Goal: Task Accomplishment & Management: Complete application form

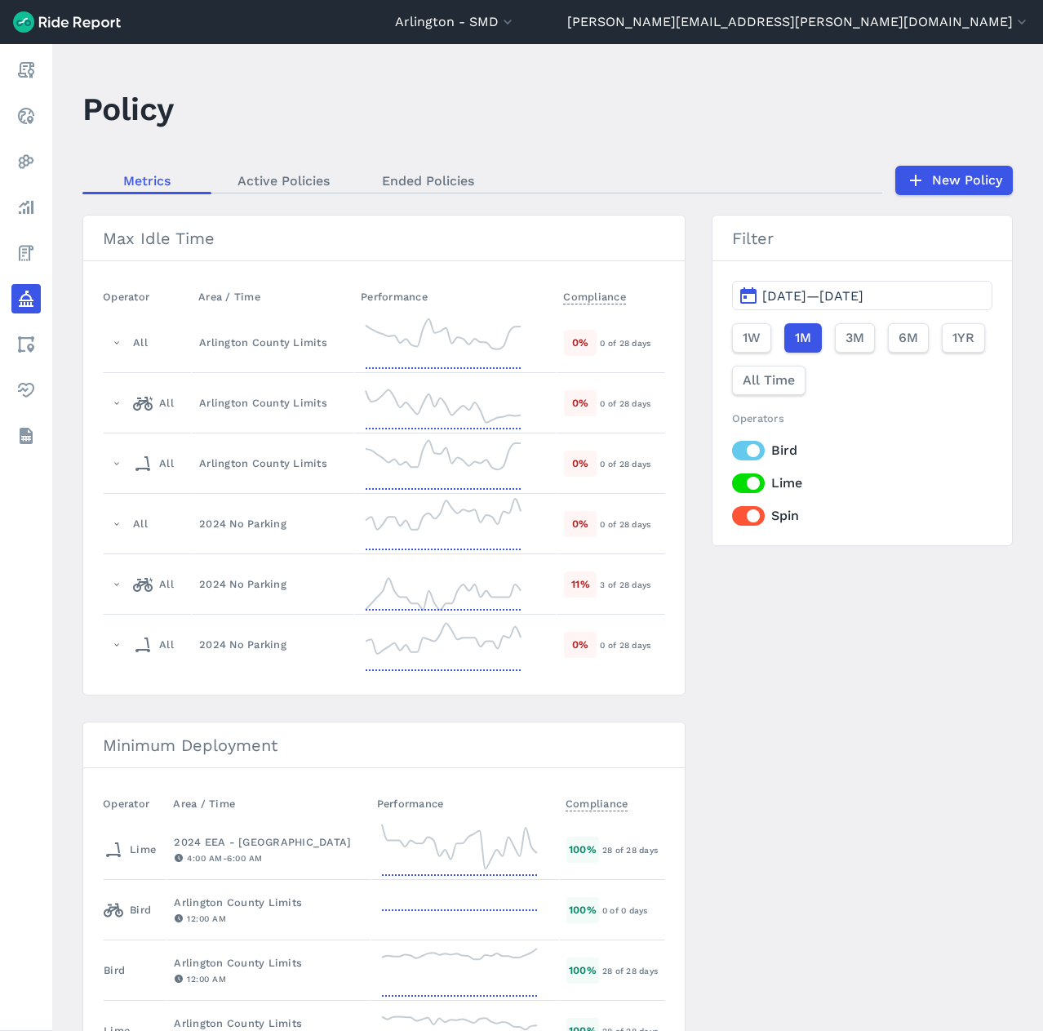
scroll to position [2857, 0]
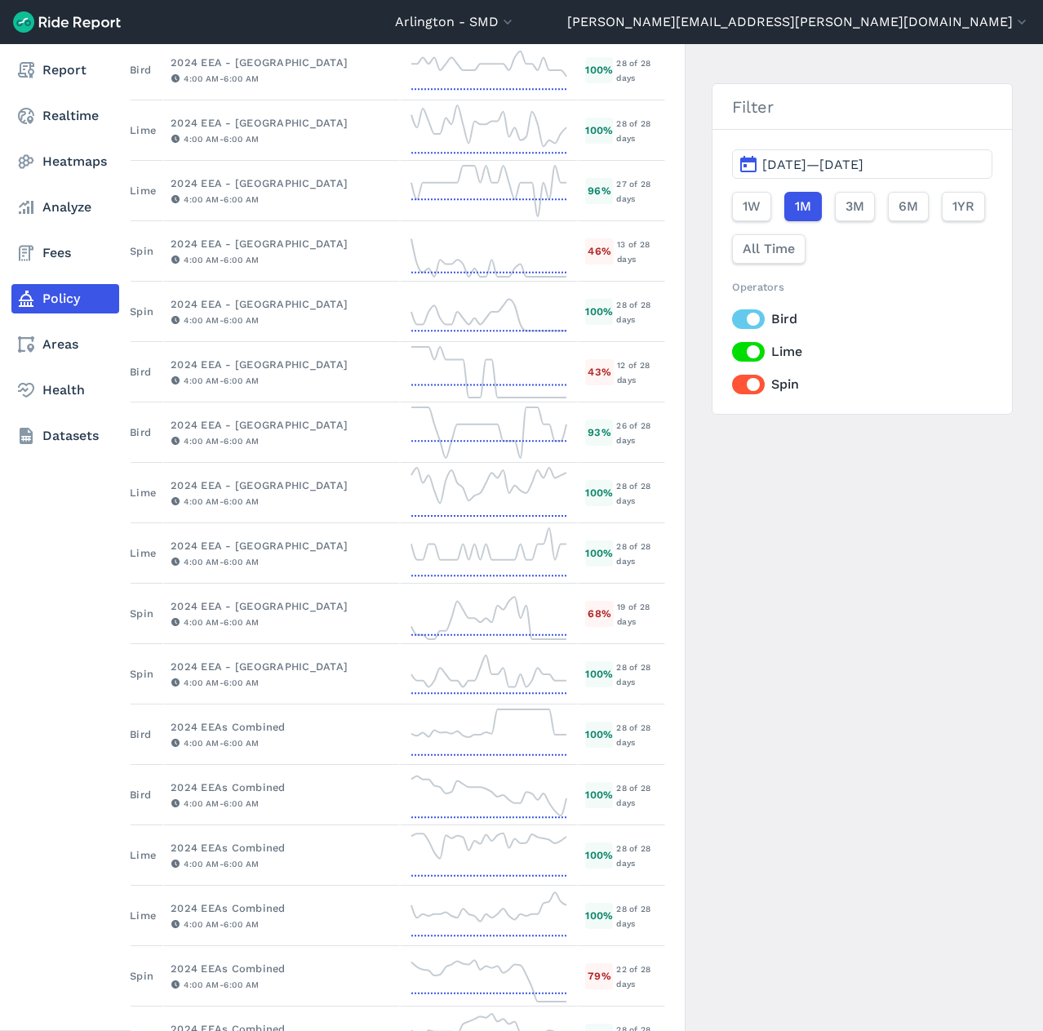
click at [73, 295] on link "Policy" at bounding box center [65, 298] width 108 height 29
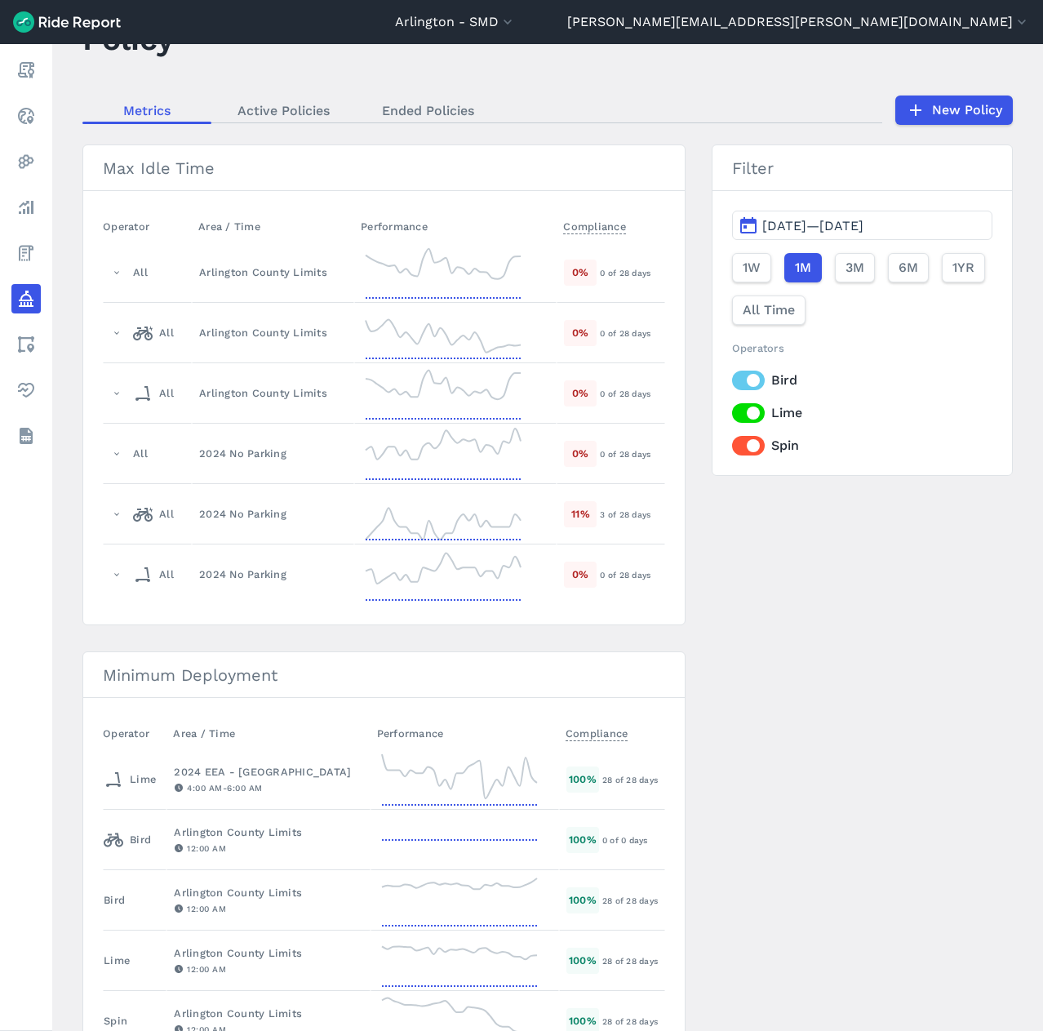
scroll to position [0, 0]
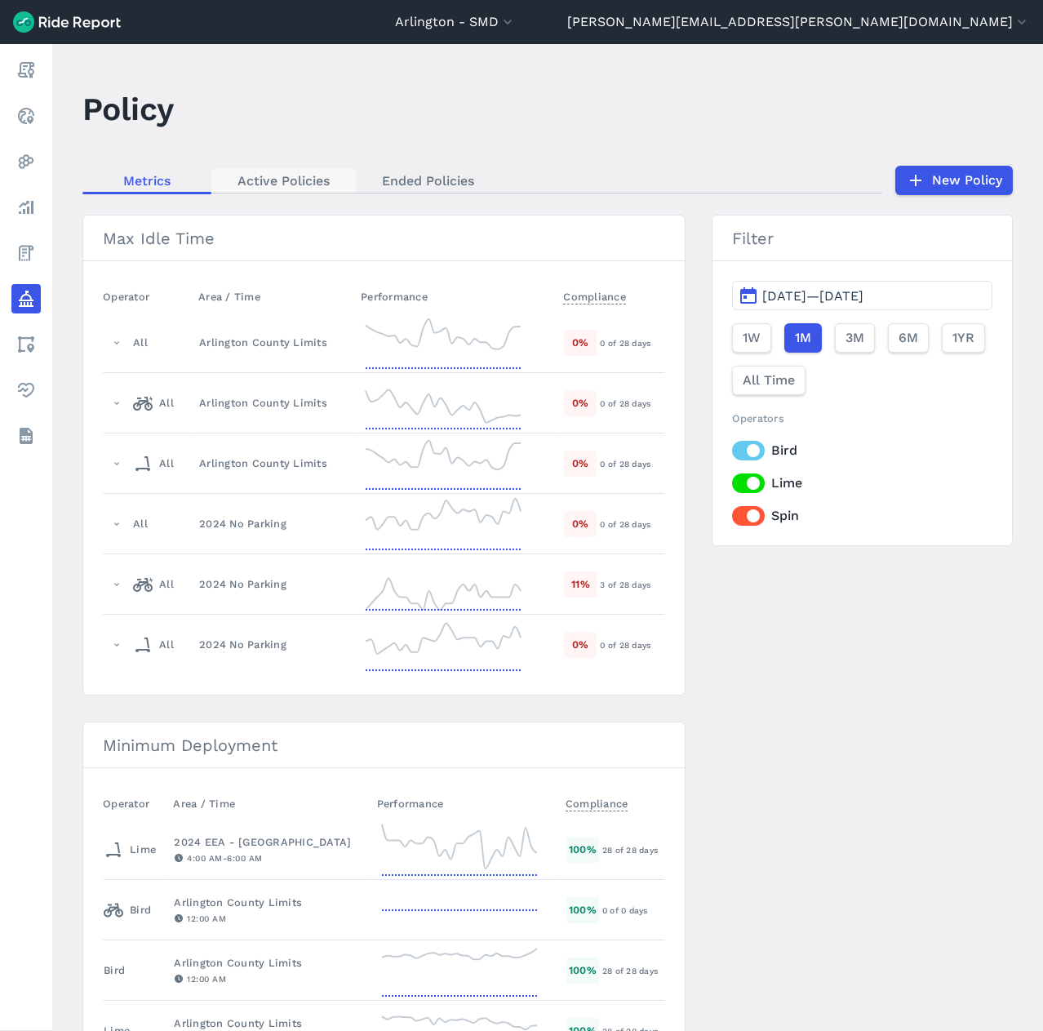
click at [295, 182] on link "Active Policies" at bounding box center [283, 180] width 145 height 24
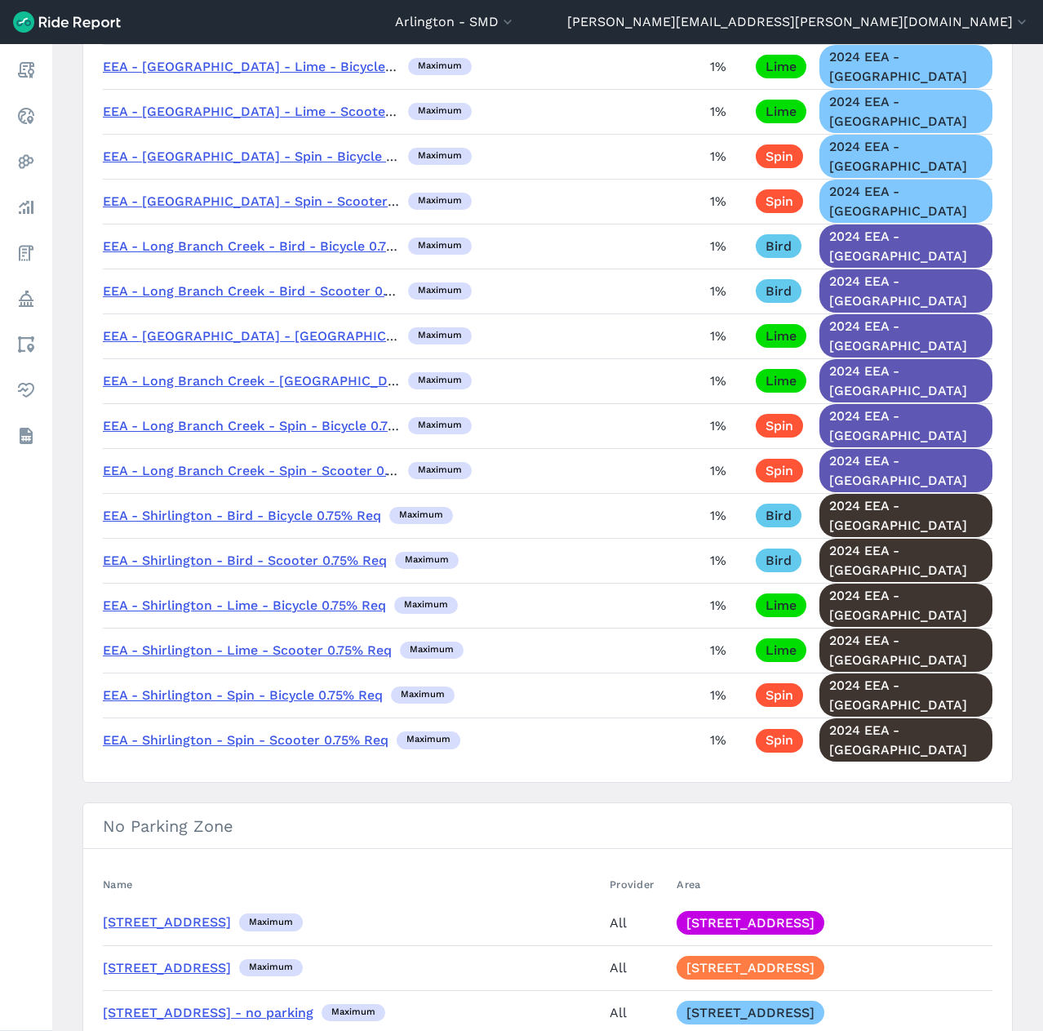
scroll to position [3756, 0]
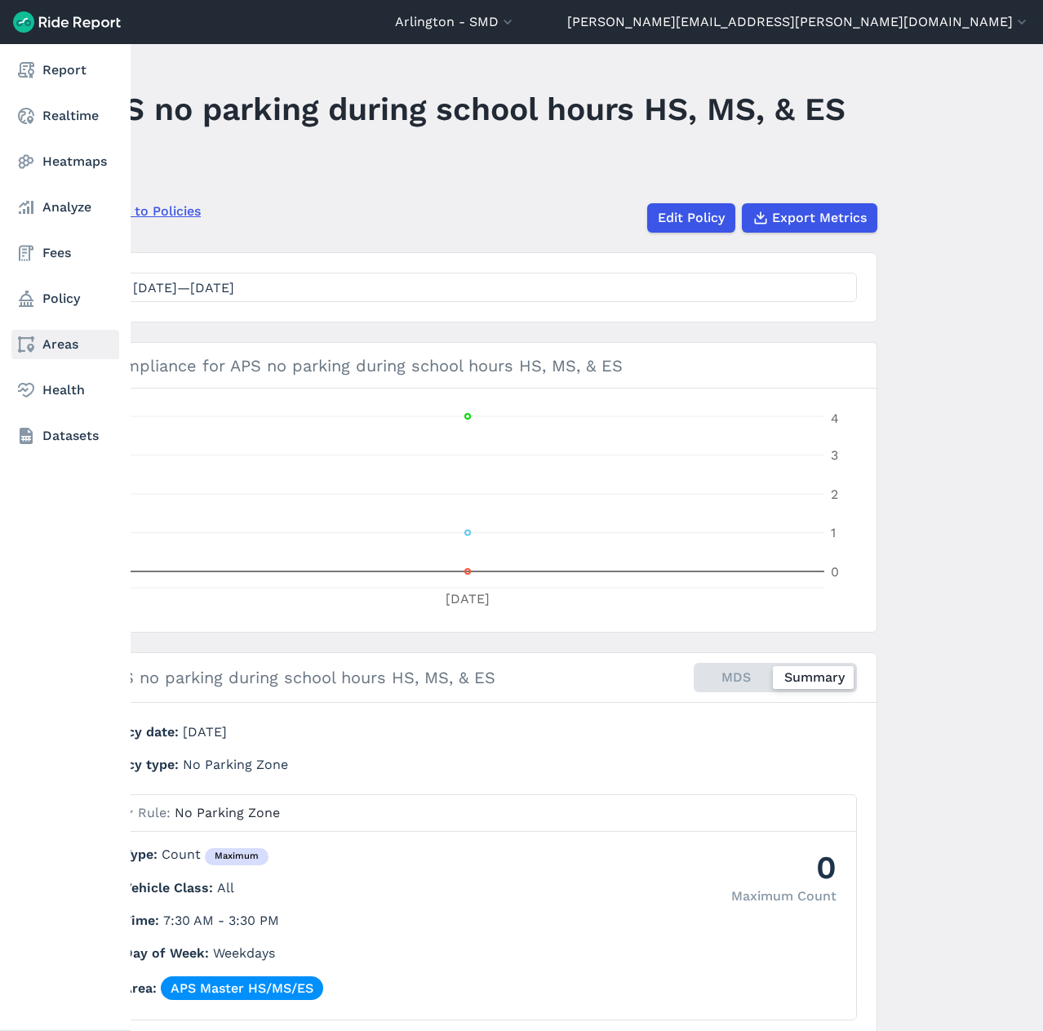
click at [47, 336] on link "Areas" at bounding box center [65, 344] width 108 height 29
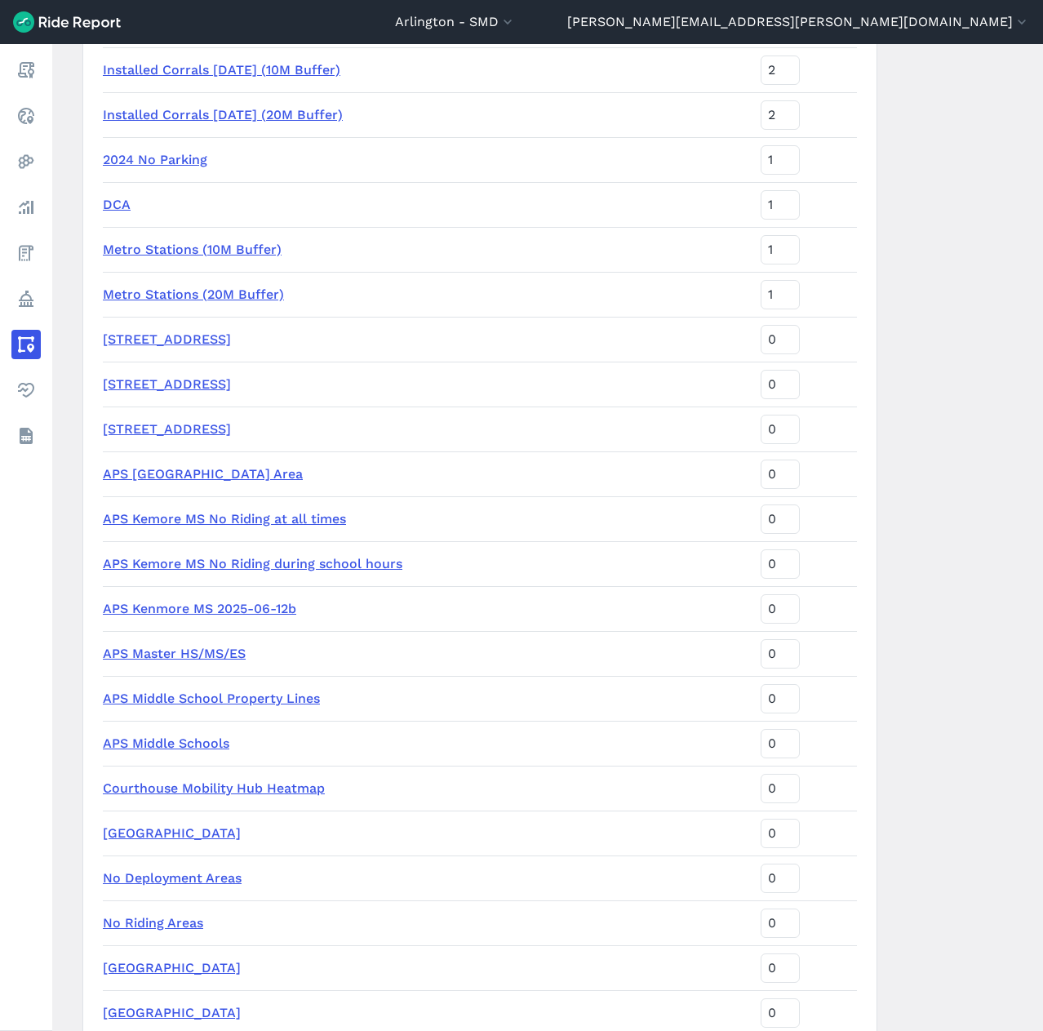
scroll to position [1752, 0]
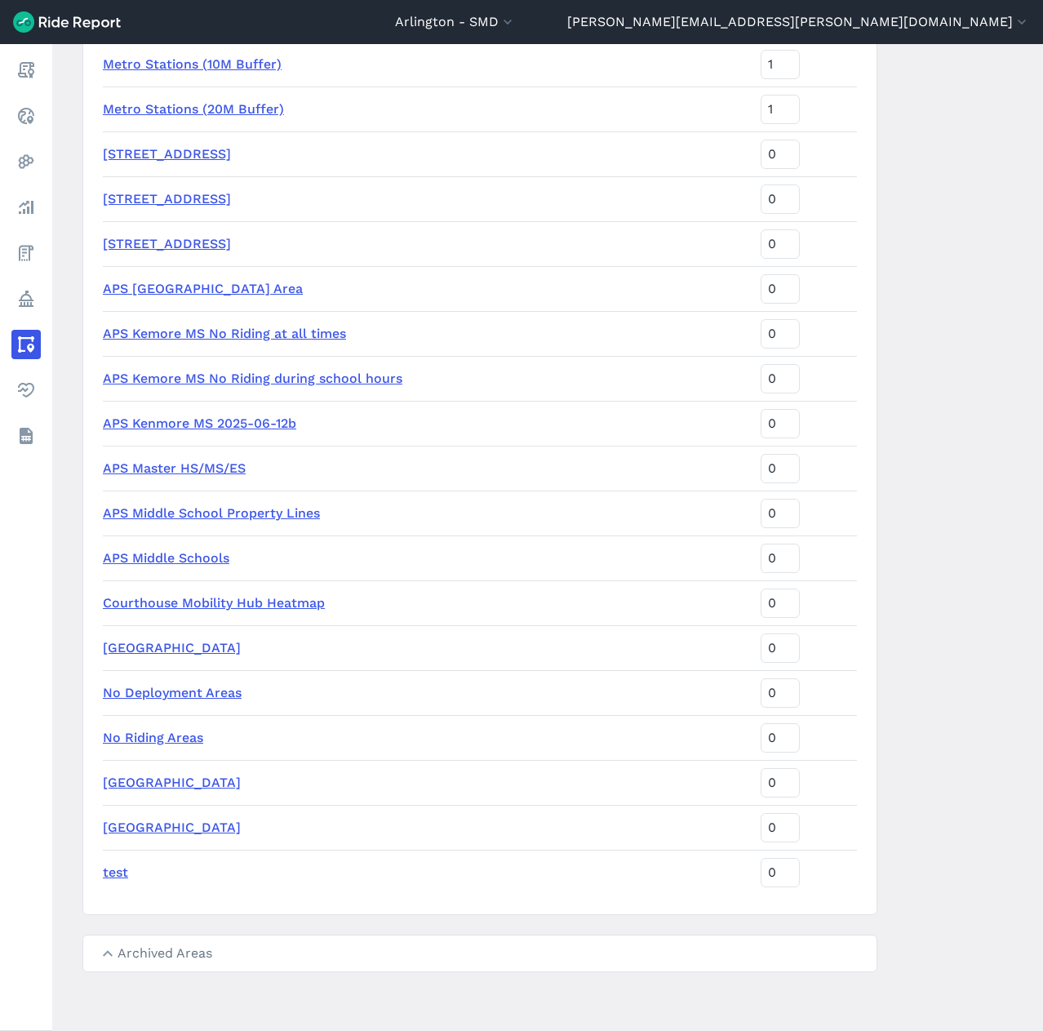
click at [131, 572] on td "APS Middle Schools" at bounding box center [429, 558] width 652 height 45
click at [134, 562] on link "APS Middle Schools" at bounding box center [166, 558] width 127 height 16
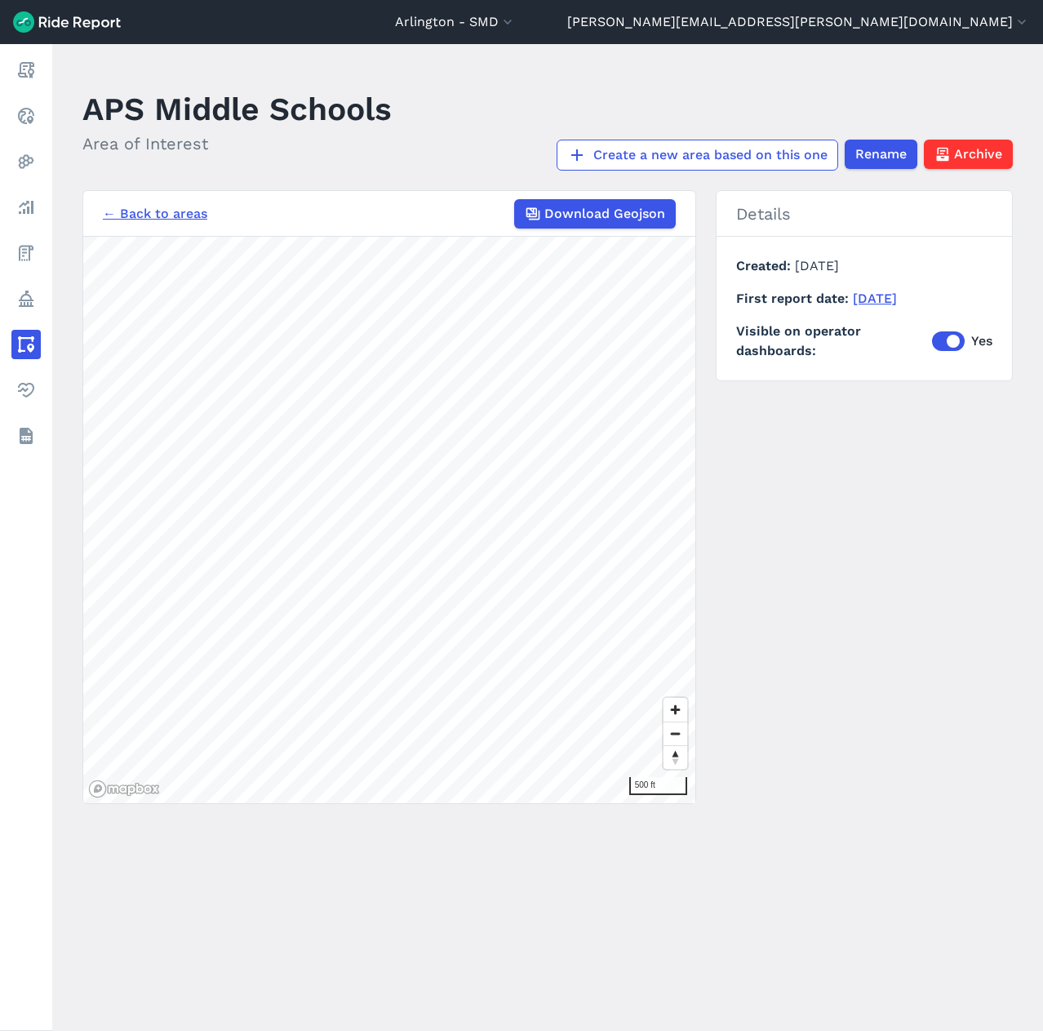
click at [146, 211] on link "← Back to areas" at bounding box center [155, 214] width 105 height 20
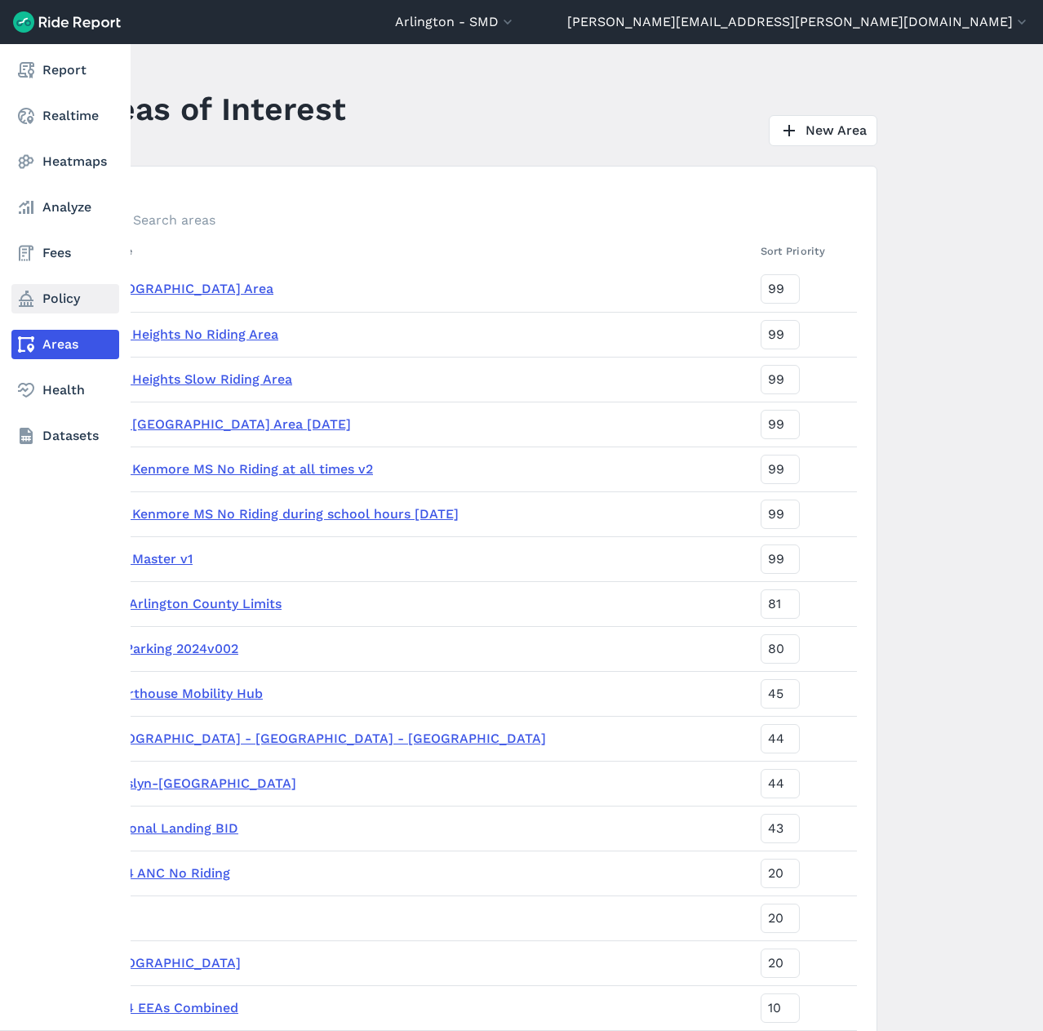
click at [47, 296] on link "Policy" at bounding box center [65, 298] width 108 height 29
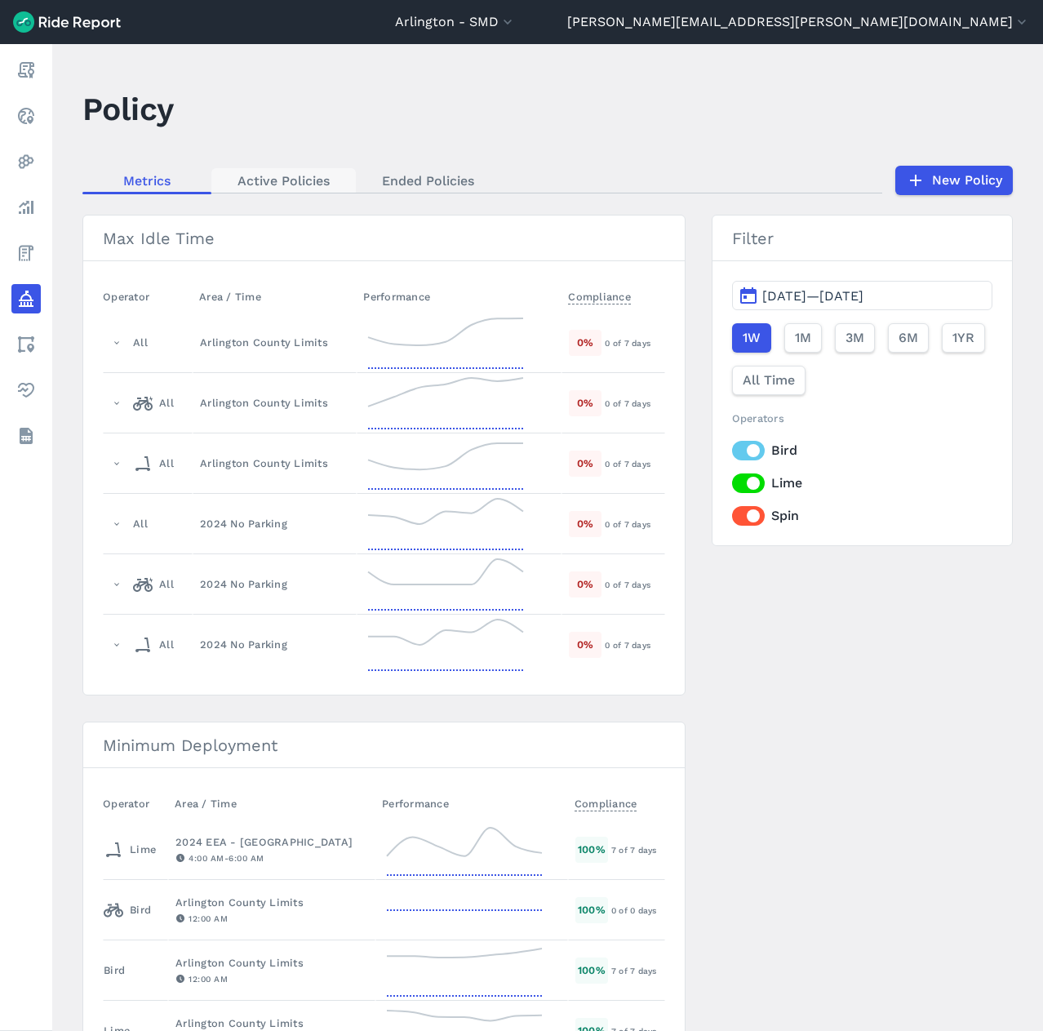
click at [274, 180] on link "Active Policies" at bounding box center [283, 180] width 145 height 24
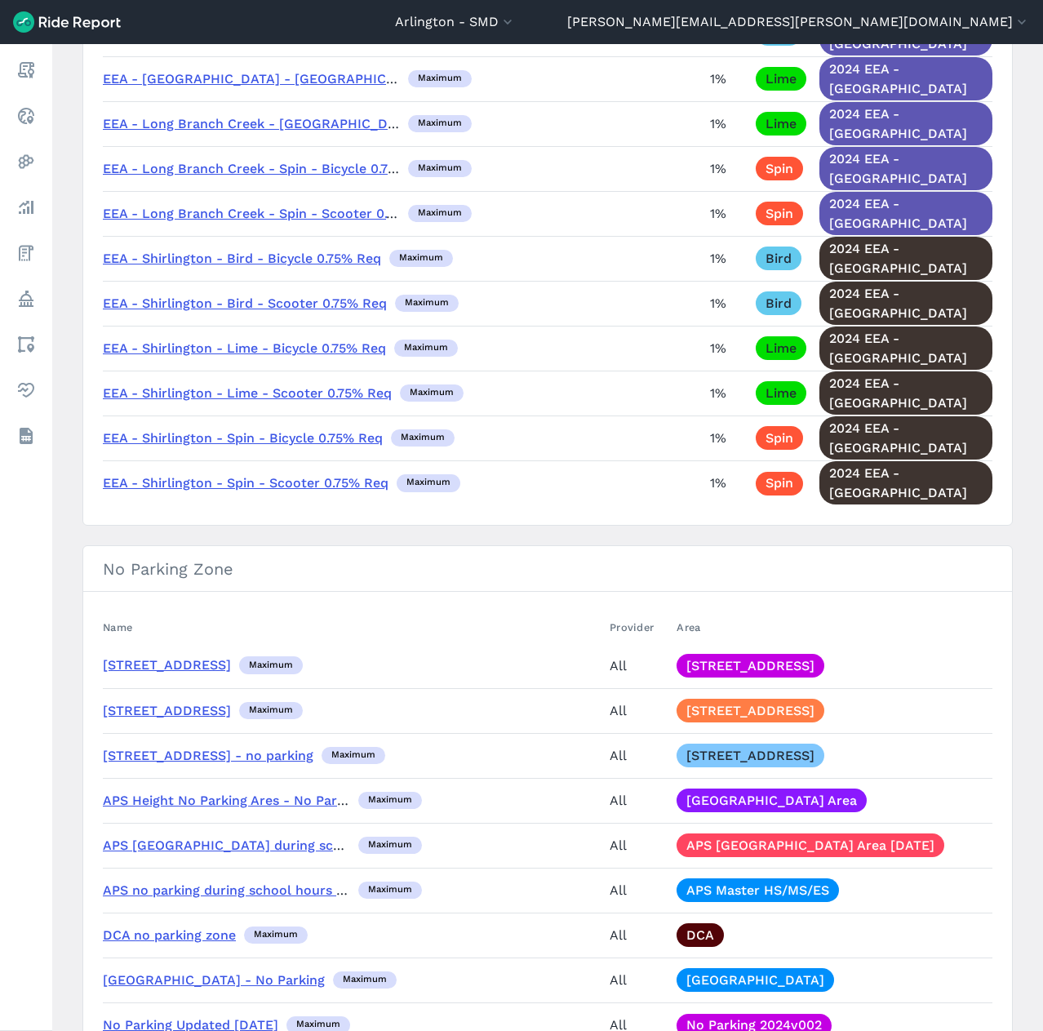
scroll to position [3919, 0]
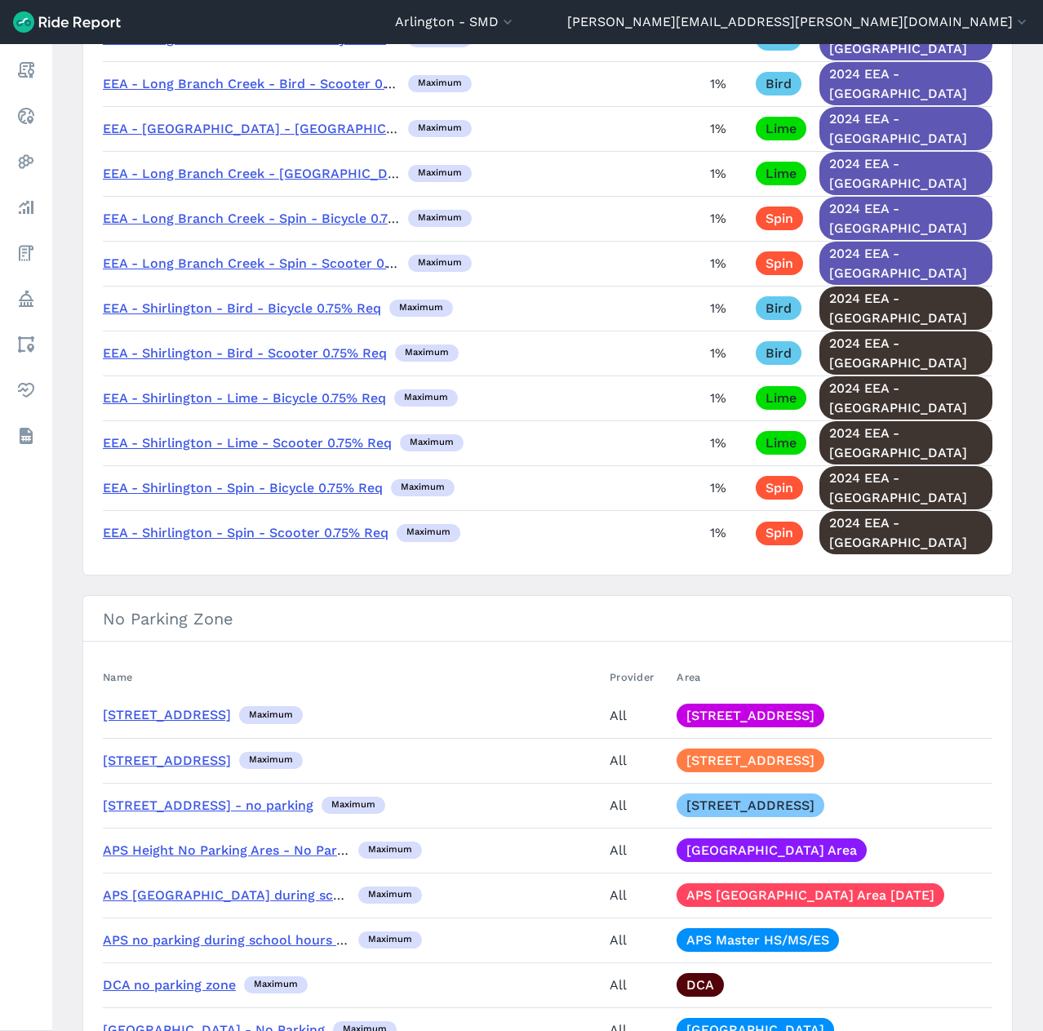
click at [246, 932] on link "APS no parking during school hours HS, MS, & ES" at bounding box center [260, 940] width 314 height 16
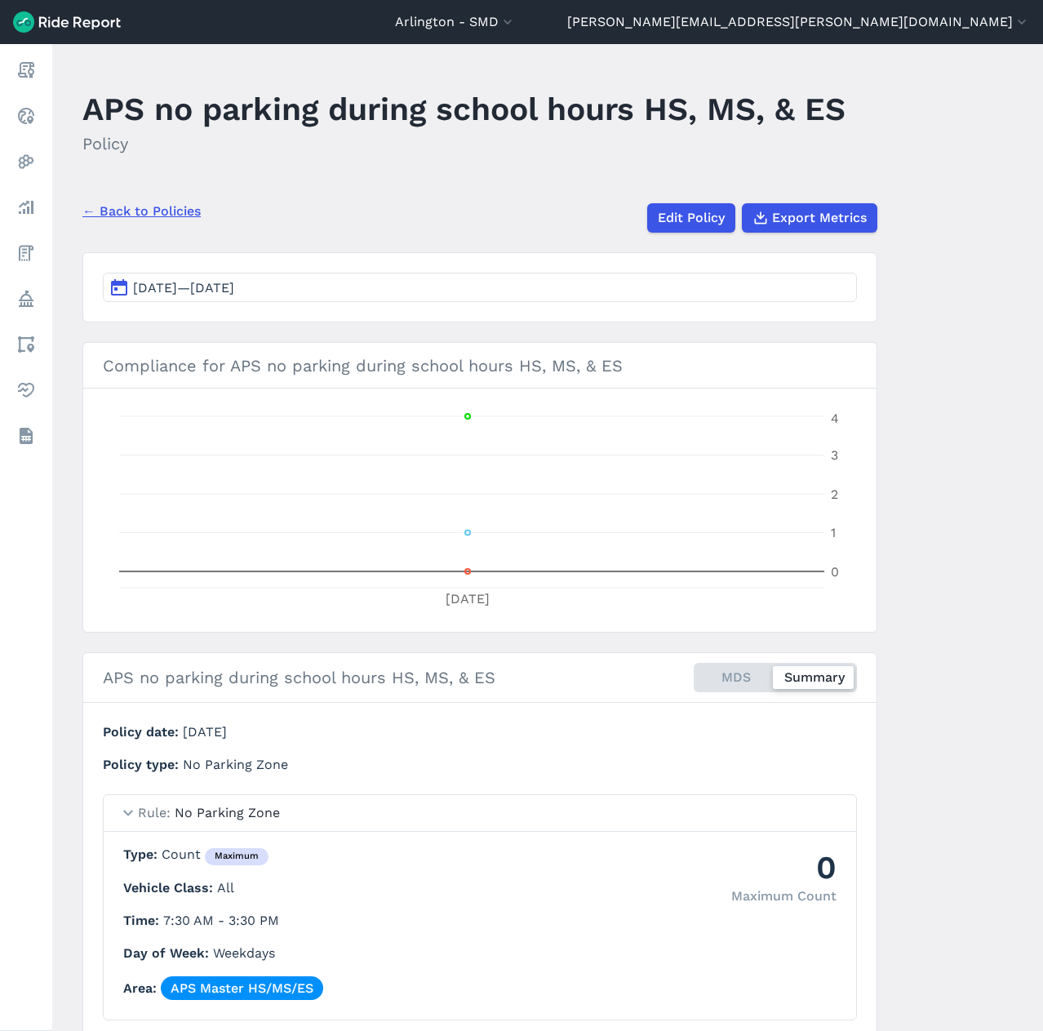
click at [165, 212] on link "← Back to Policies" at bounding box center [141, 212] width 118 height 20
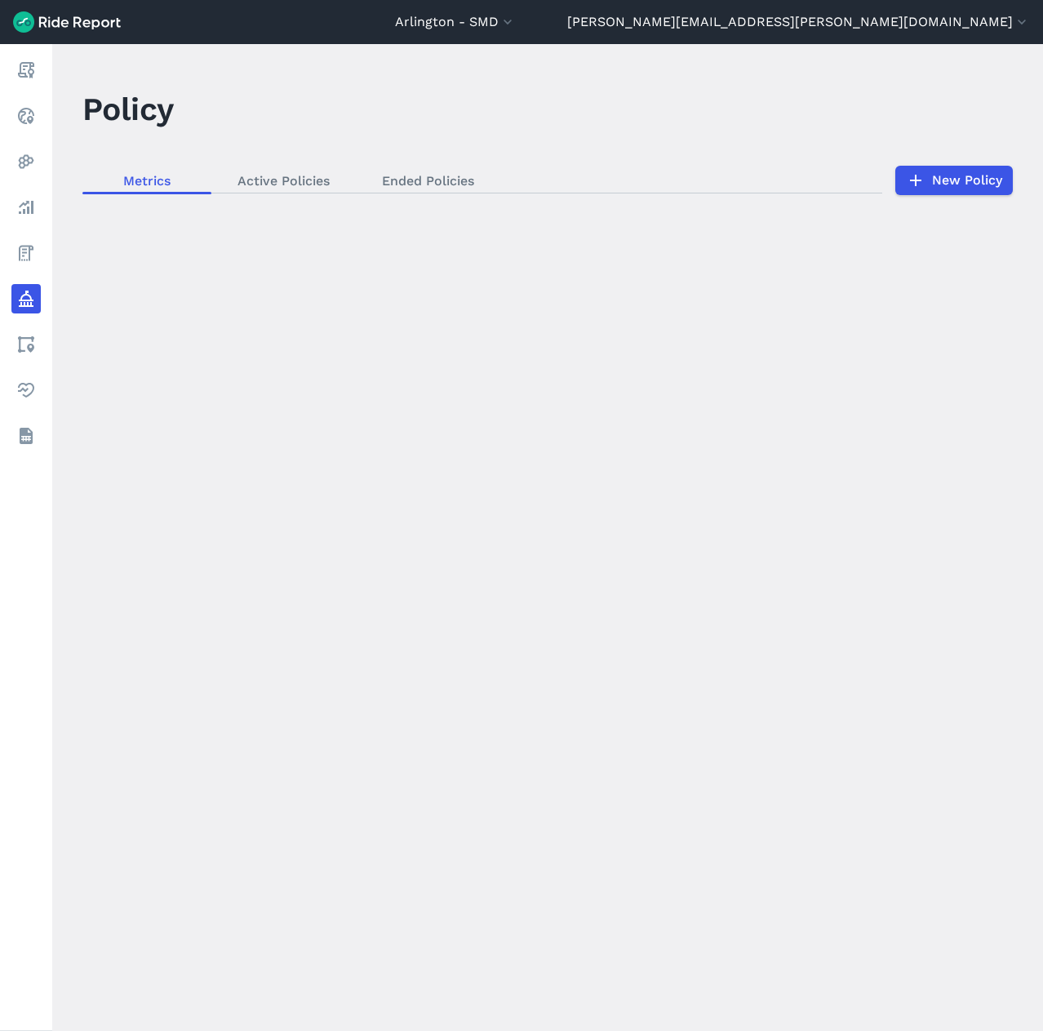
click at [941, 184] on div "loading" at bounding box center [547, 537] width 991 height 987
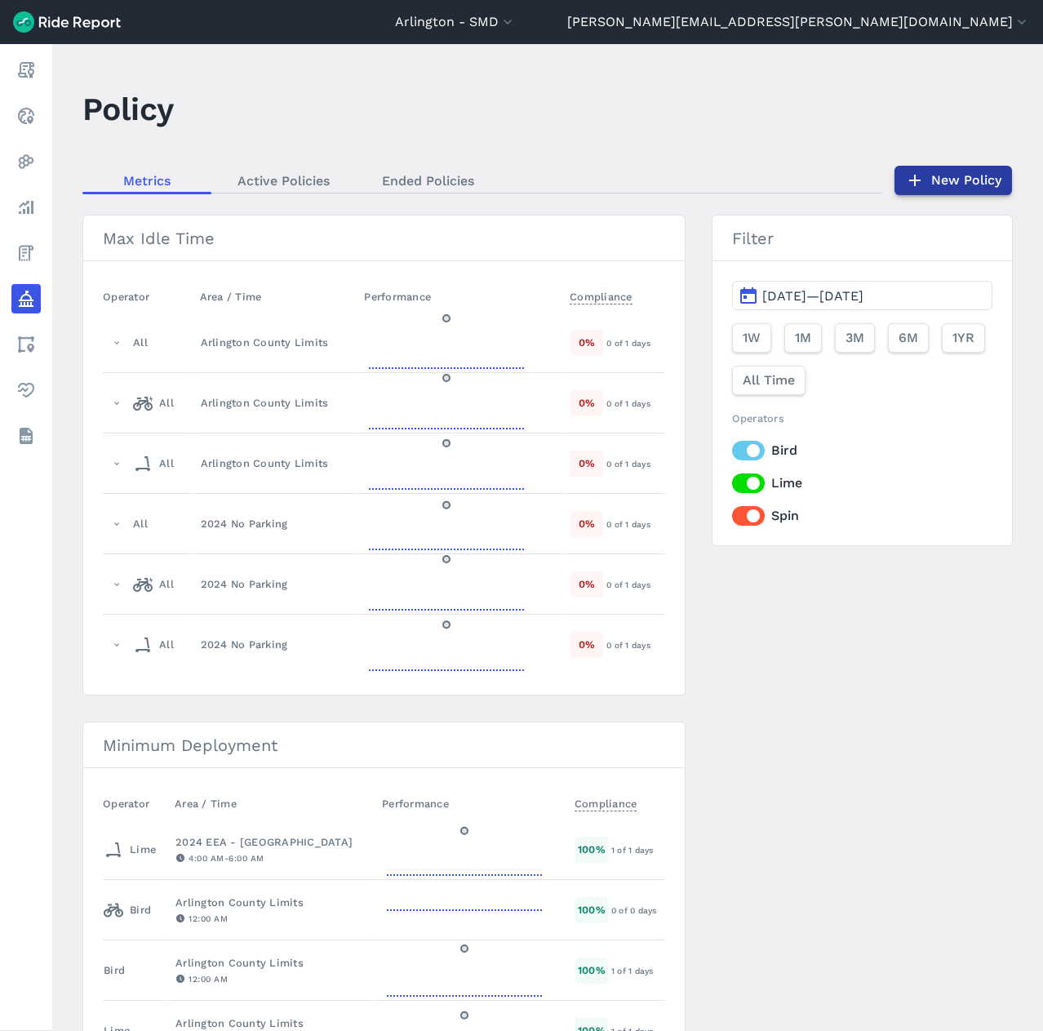
click at [918, 170] on link "New Policy" at bounding box center [954, 180] width 118 height 29
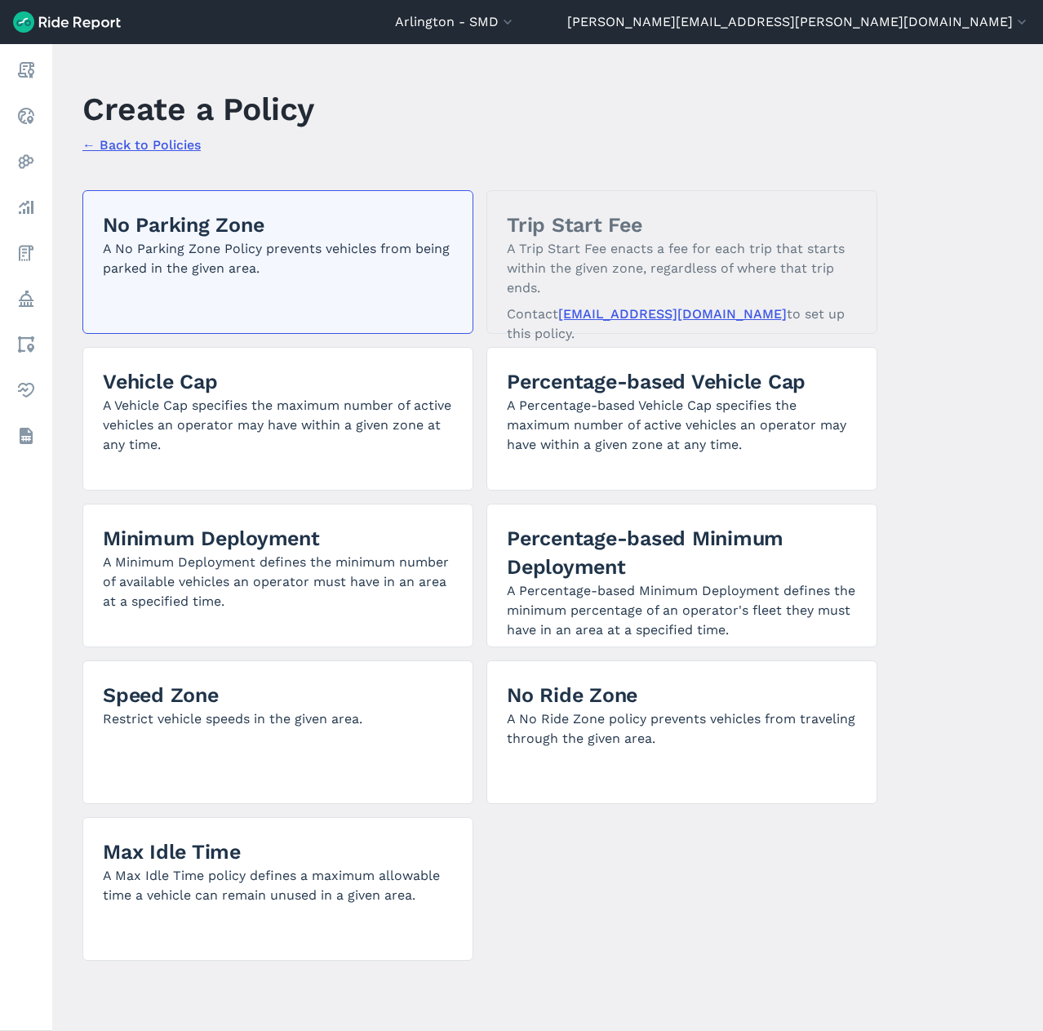
click at [281, 227] on h2 "No Parking Zone" at bounding box center [278, 225] width 350 height 29
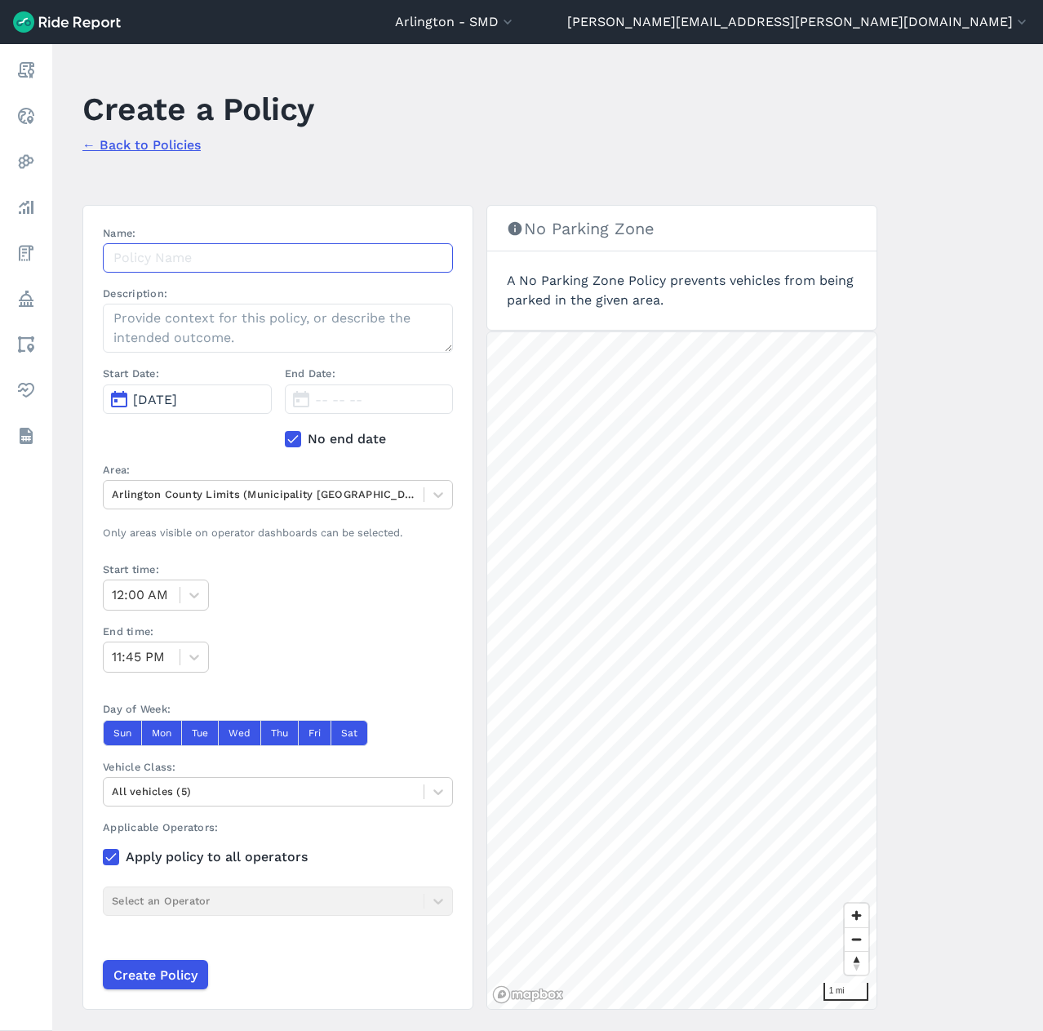
click at [193, 260] on input "Name:" at bounding box center [278, 257] width 350 height 29
type input "APS Middle School no parking"
click at [236, 401] on button "Aug 13, 2025" at bounding box center [187, 399] width 169 height 29
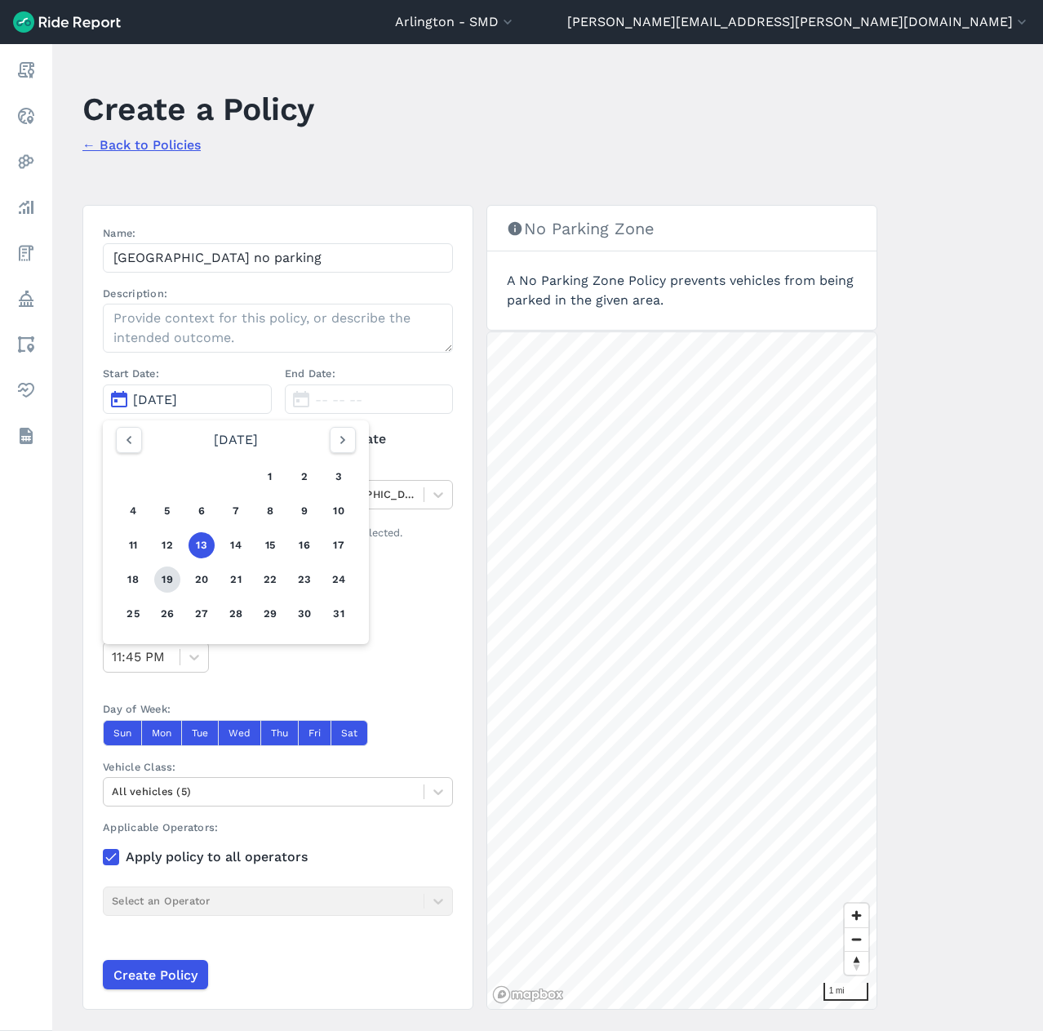
click at [164, 573] on button "19" at bounding box center [167, 580] width 26 height 26
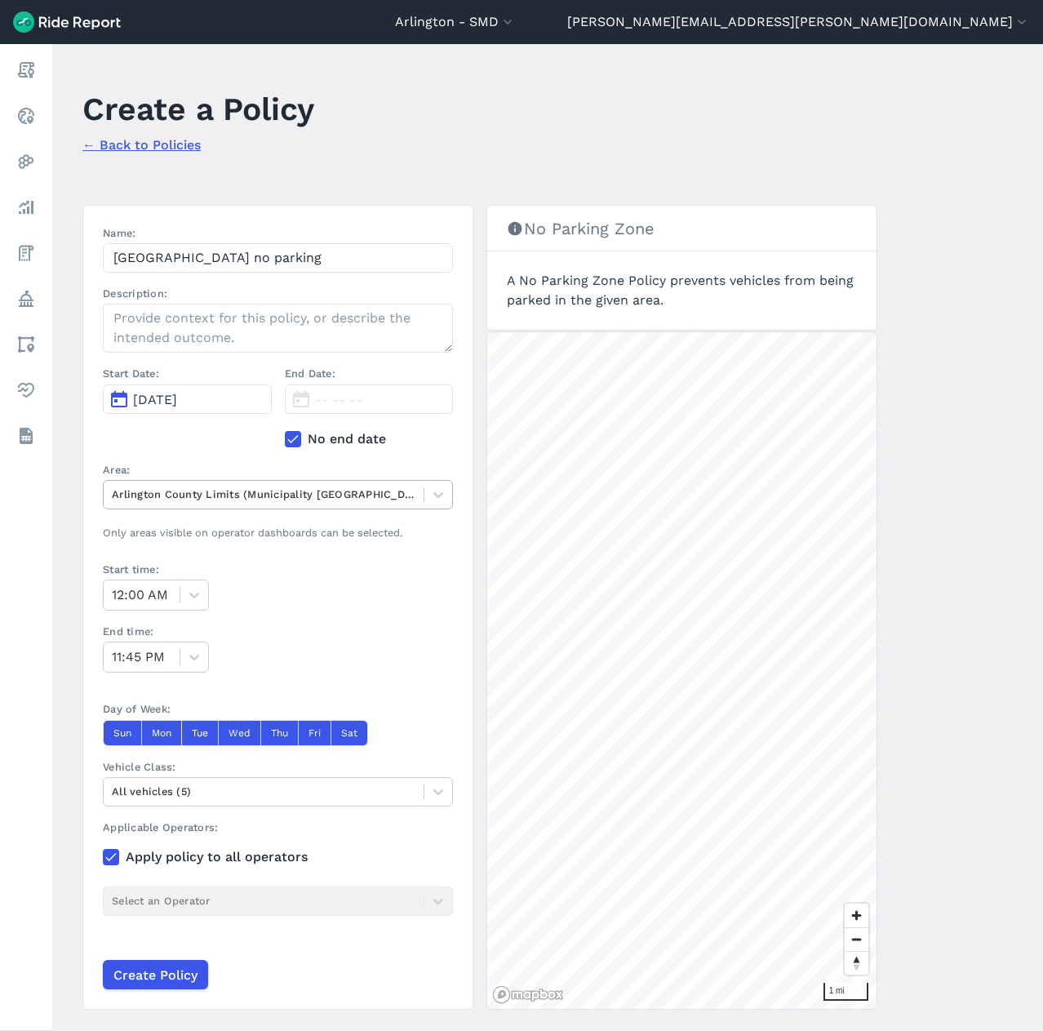
click at [158, 499] on div at bounding box center [264, 494] width 304 height 19
click at [198, 499] on div at bounding box center [264, 494] width 304 height 19
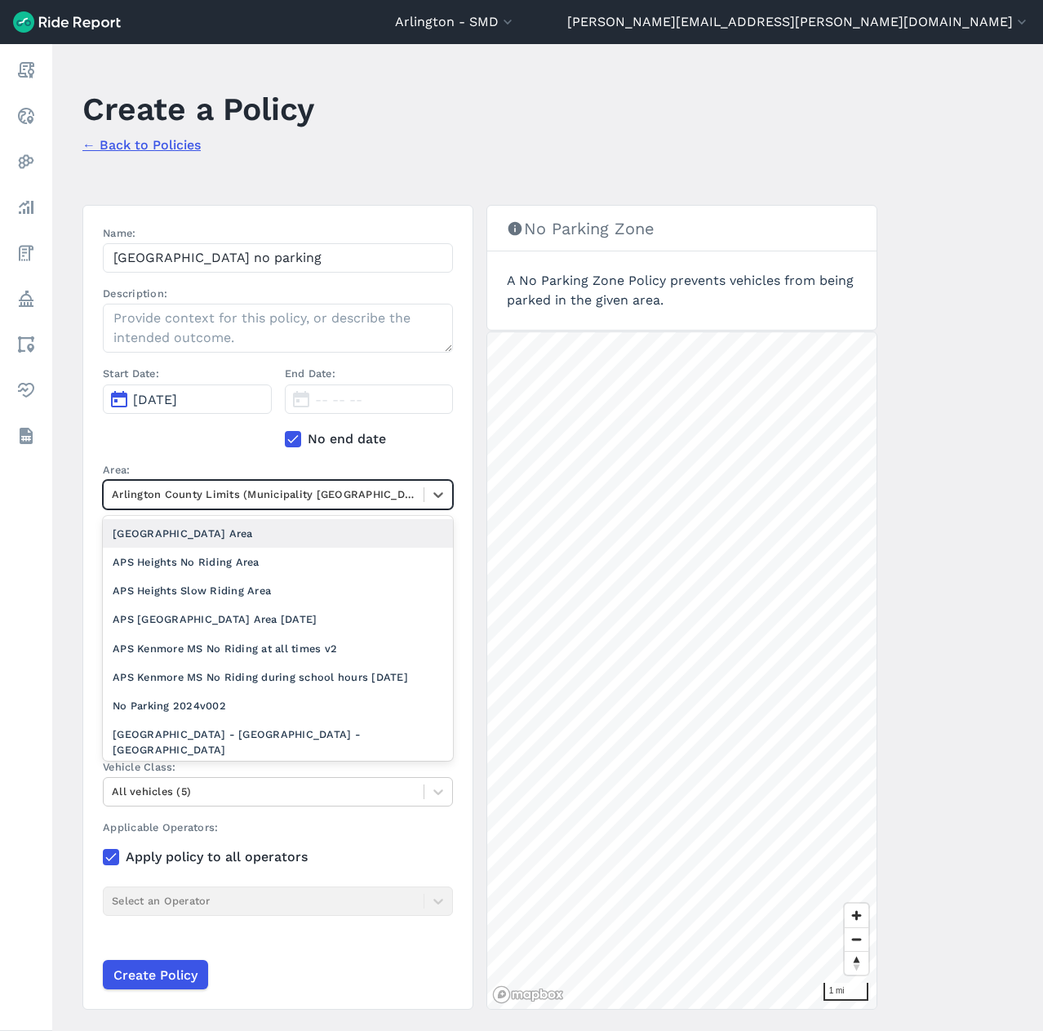
click at [198, 499] on div at bounding box center [264, 494] width 304 height 19
type input "aps"
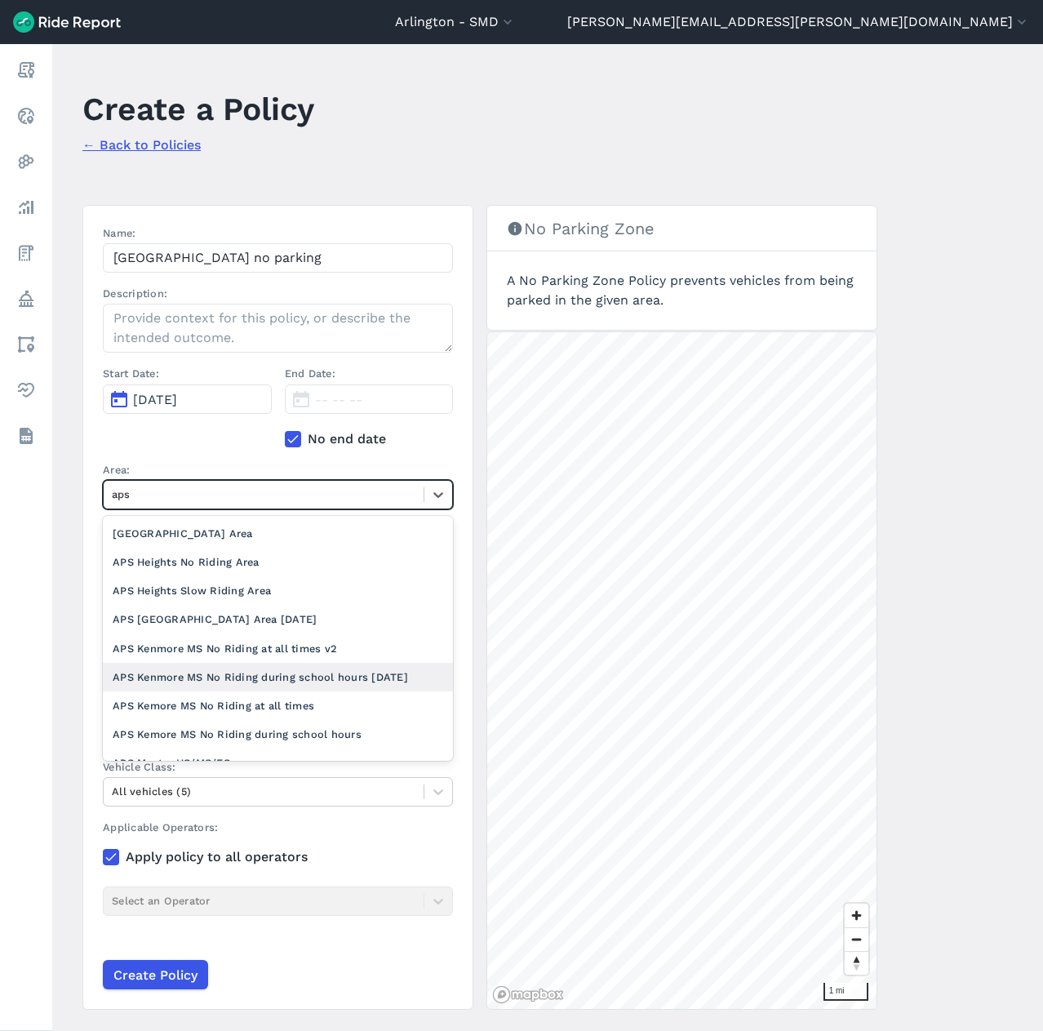
scroll to position [64, 0]
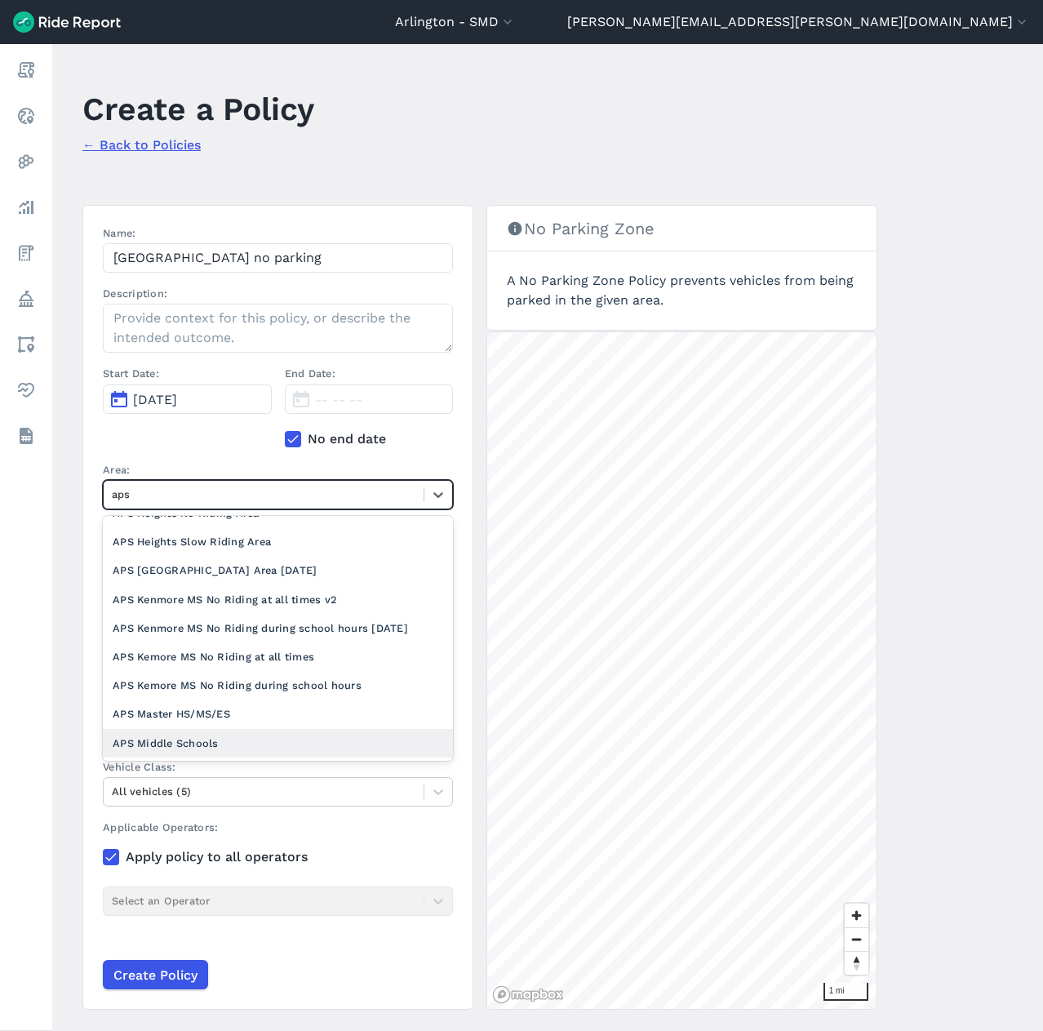
click at [165, 742] on div "APS Middle Schools" at bounding box center [278, 743] width 350 height 29
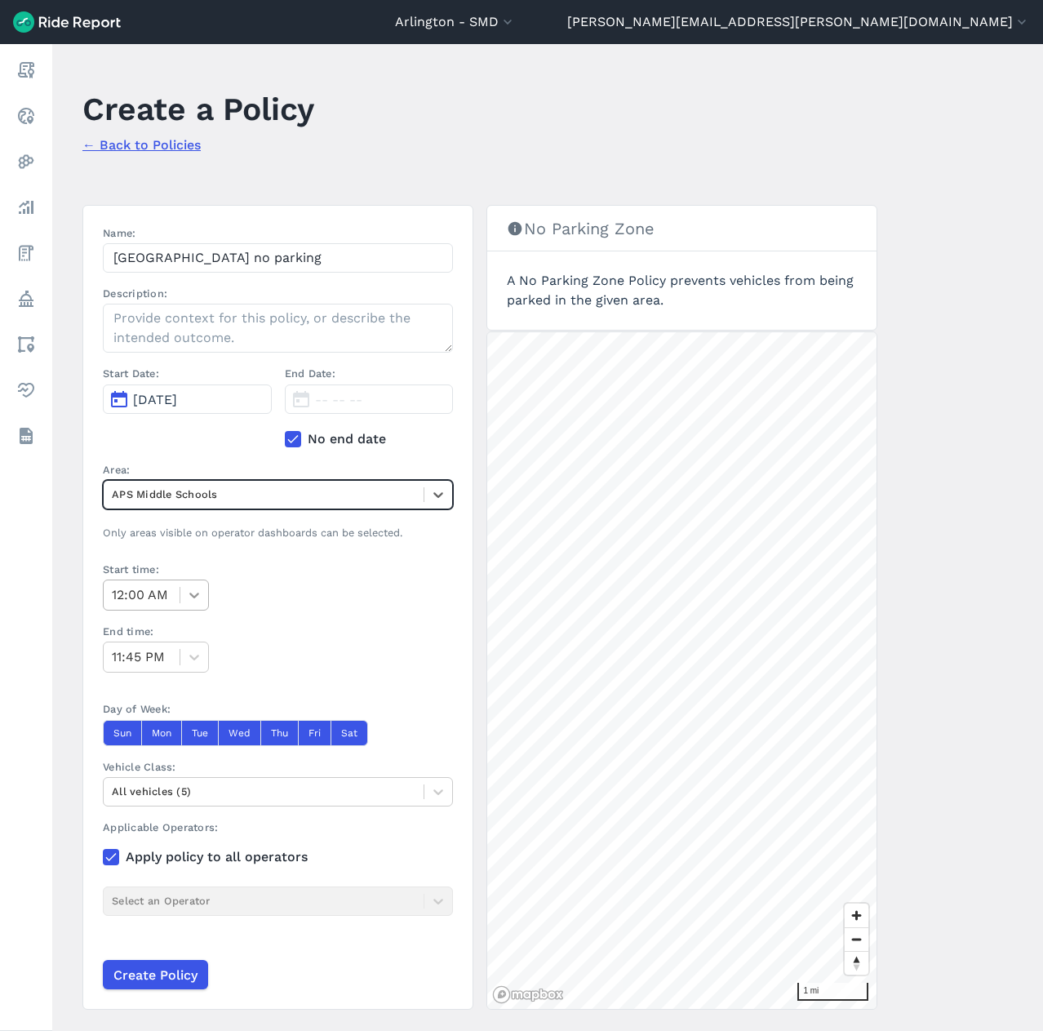
click at [190, 602] on icon at bounding box center [194, 595] width 16 height 16
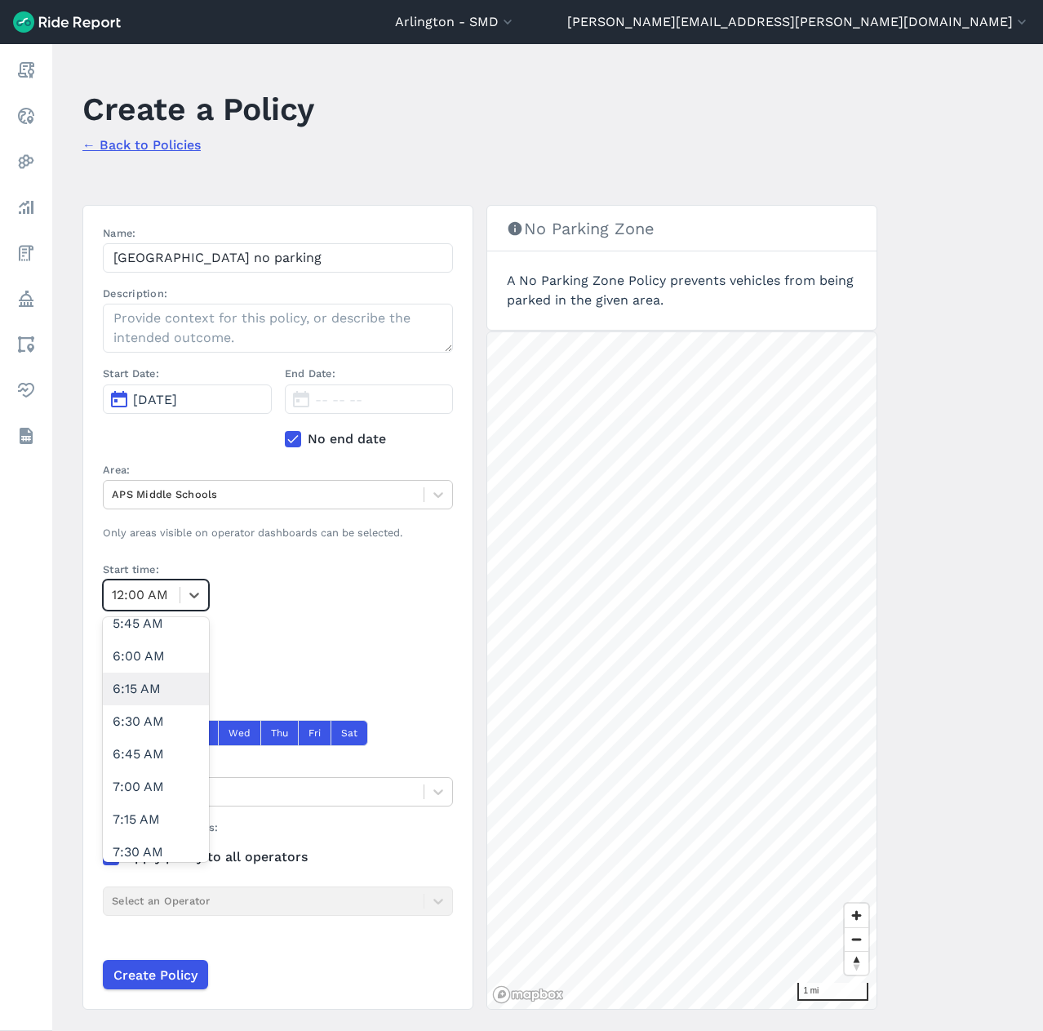
scroll to position [735, 0]
click at [158, 837] on div "7:30 AM" at bounding box center [156, 849] width 106 height 33
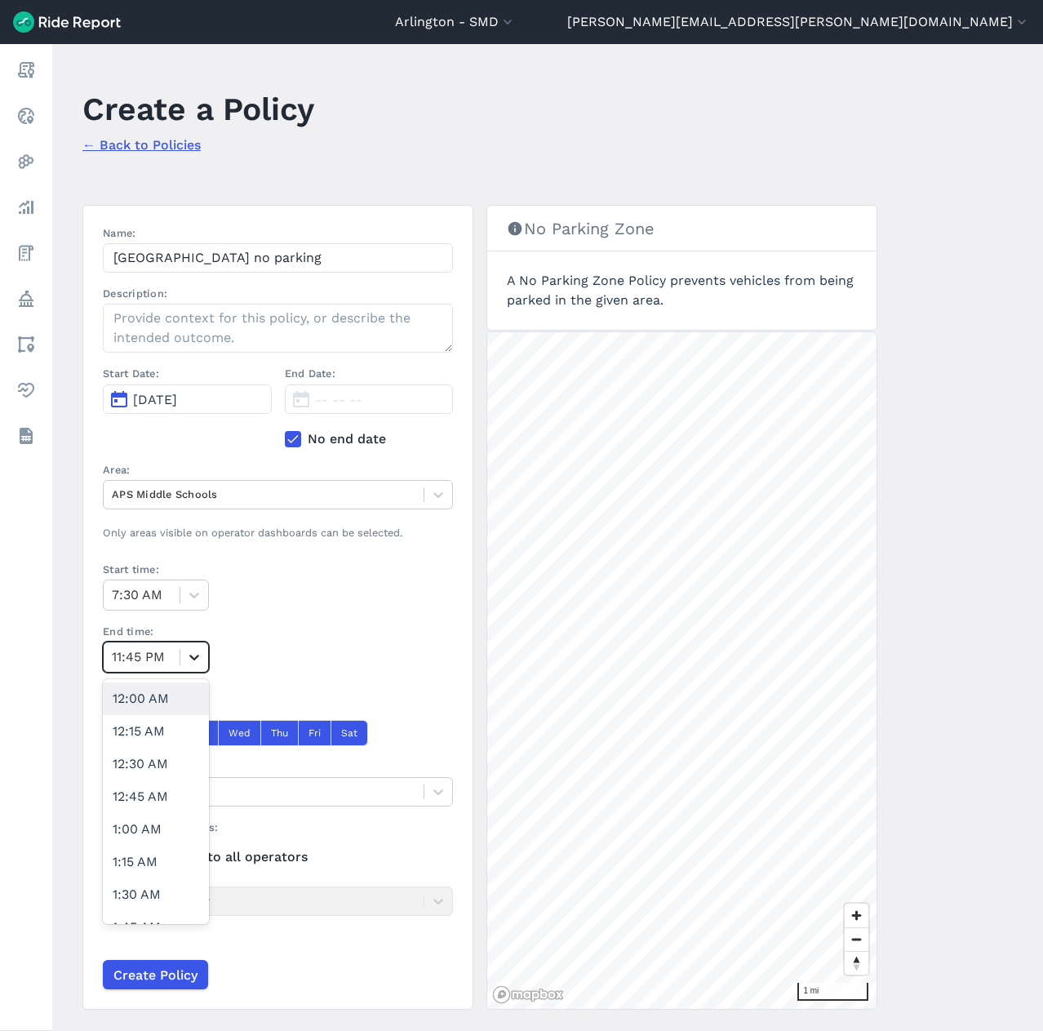
click at [186, 655] on icon at bounding box center [194, 657] width 16 height 16
click at [158, 850] on div "3:30 PM" at bounding box center [156, 845] width 106 height 33
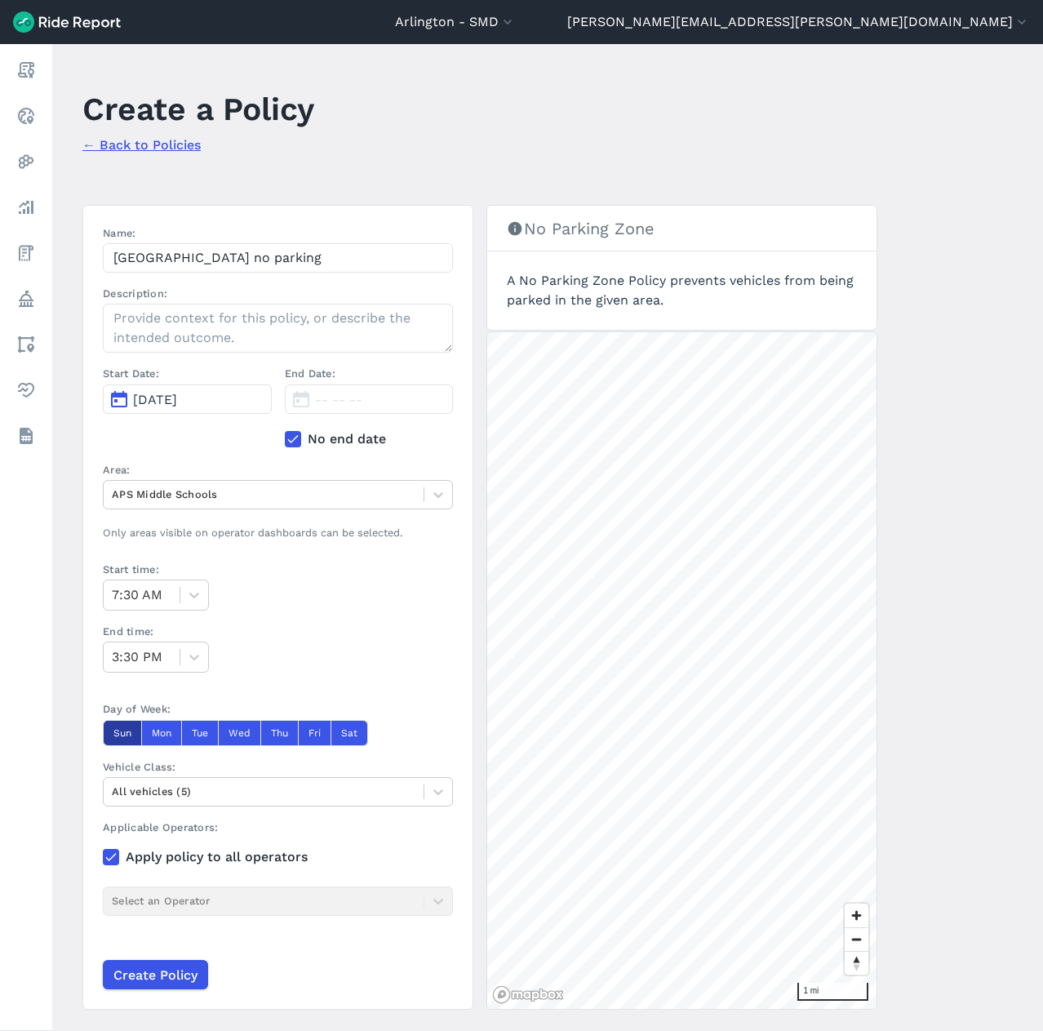
click at [106, 733] on button "Sun" at bounding box center [122, 733] width 38 height 26
click at [351, 731] on button "Sat" at bounding box center [350, 733] width 38 height 26
click at [158, 972] on input "Create Policy" at bounding box center [154, 974] width 105 height 29
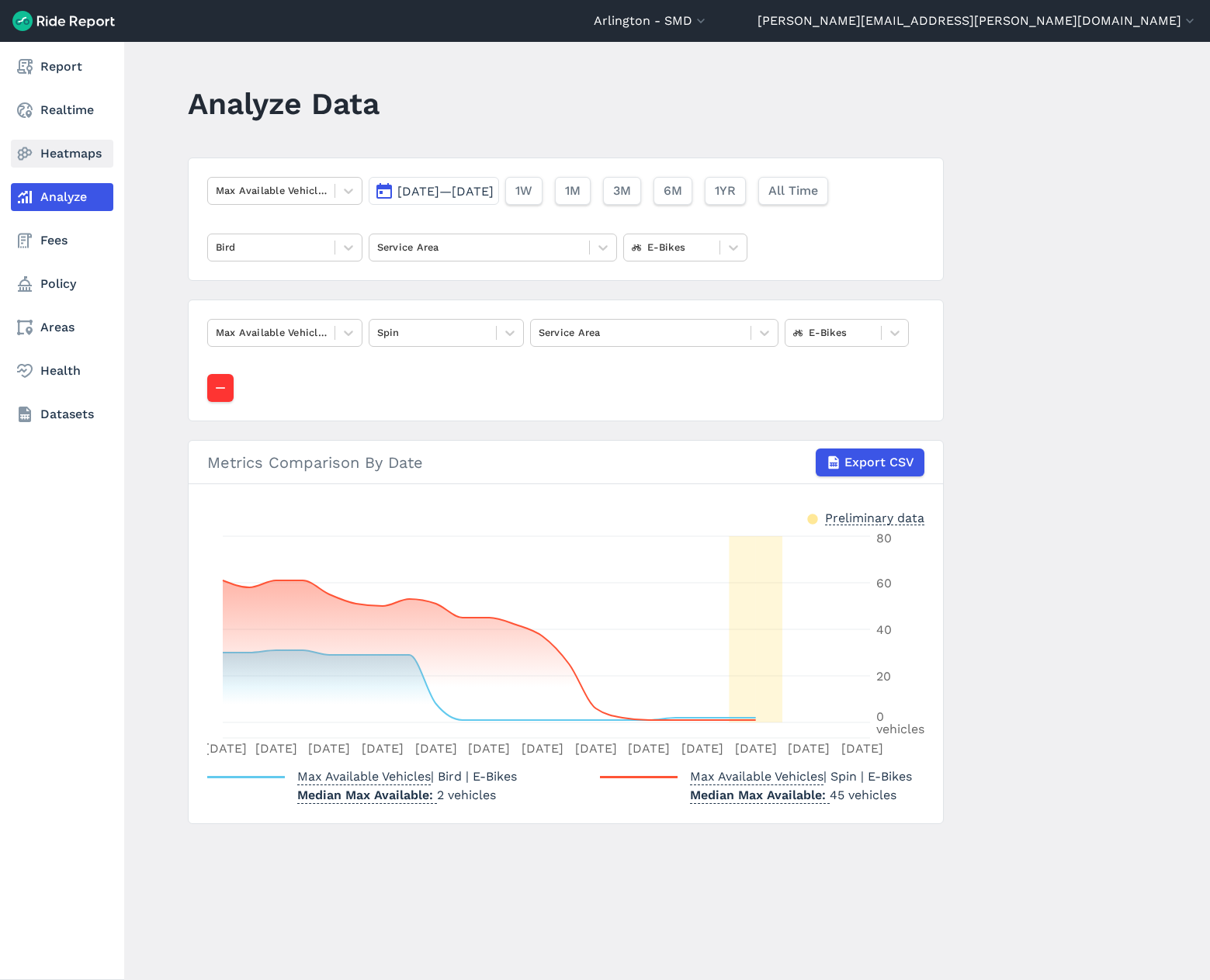
click at [61, 148] on link "Heatmaps" at bounding box center [62, 153] width 103 height 28
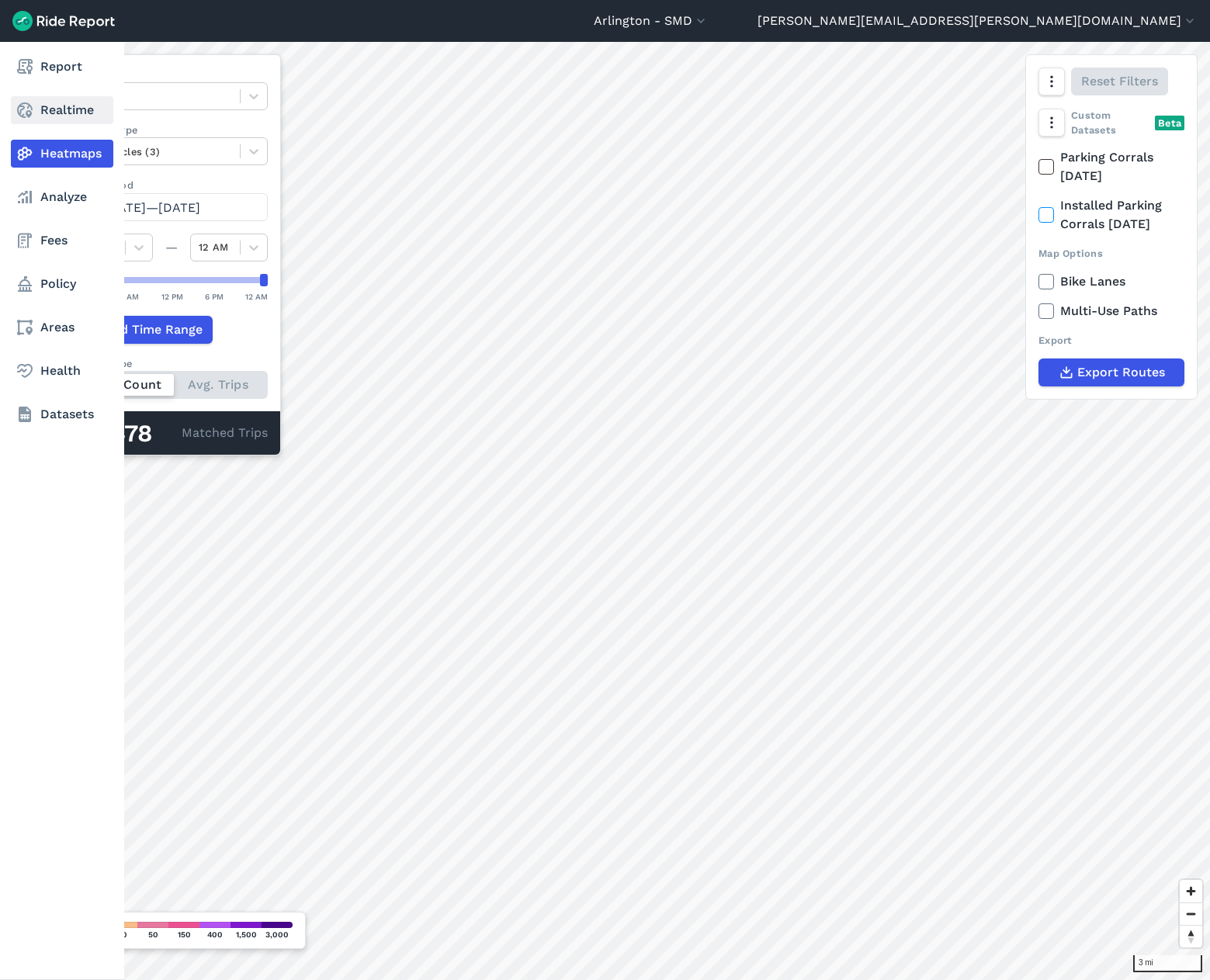
click at [28, 104] on use at bounding box center [25, 110] width 15 height 15
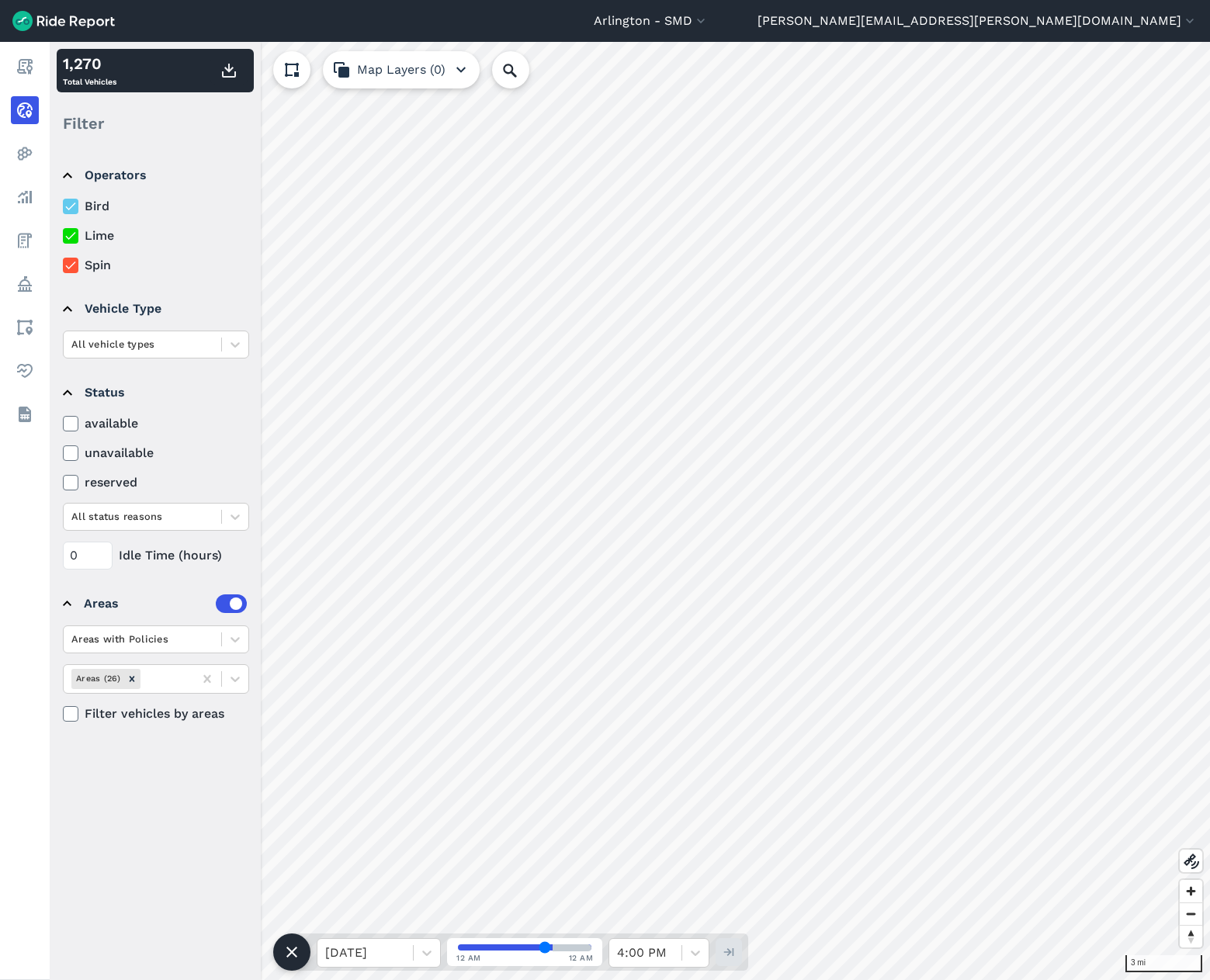
click at [71, 237] on use at bounding box center [70, 236] width 10 height 8
click at [63, 237] on input "Lime" at bounding box center [63, 231] width 0 height 10
click at [159, 346] on div at bounding box center [142, 344] width 142 height 18
click at [146, 378] on div "ebike" at bounding box center [156, 381] width 186 height 28
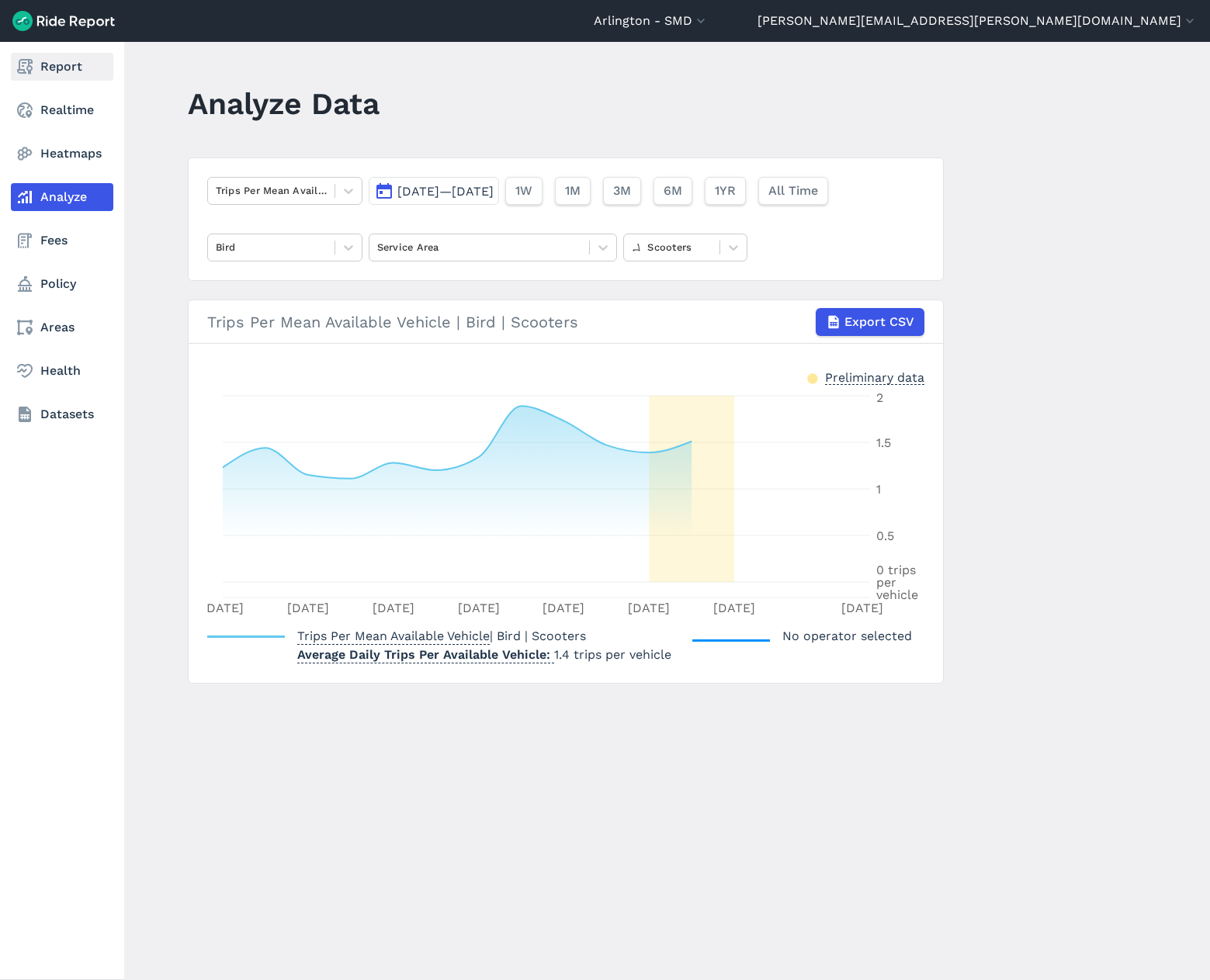
click at [51, 69] on link "Report" at bounding box center [62, 67] width 103 height 28
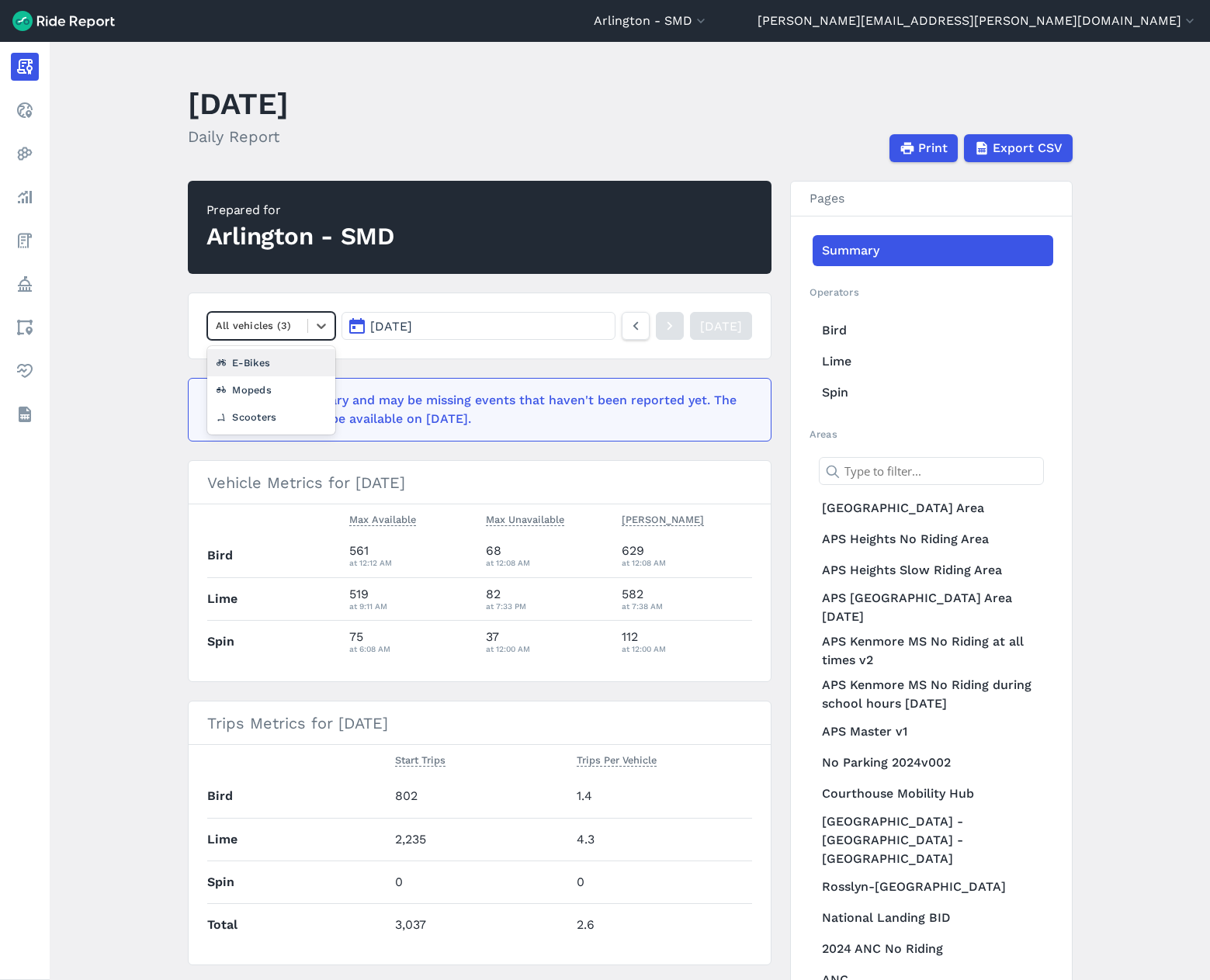
click at [298, 323] on div at bounding box center [258, 325] width 85 height 18
click at [235, 412] on div "Scooters" at bounding box center [272, 417] width 129 height 28
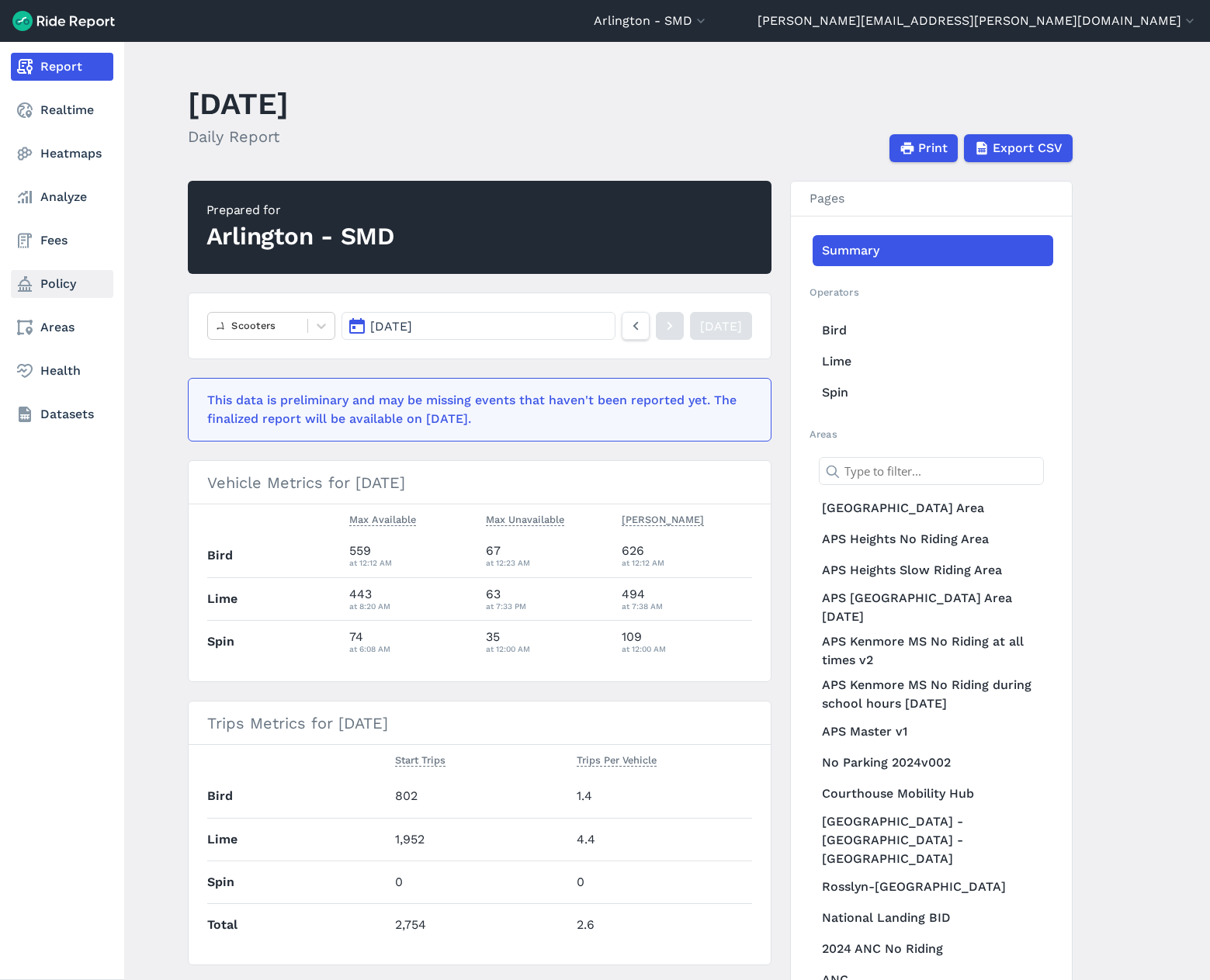
click at [53, 284] on link "Policy" at bounding box center [62, 283] width 103 height 28
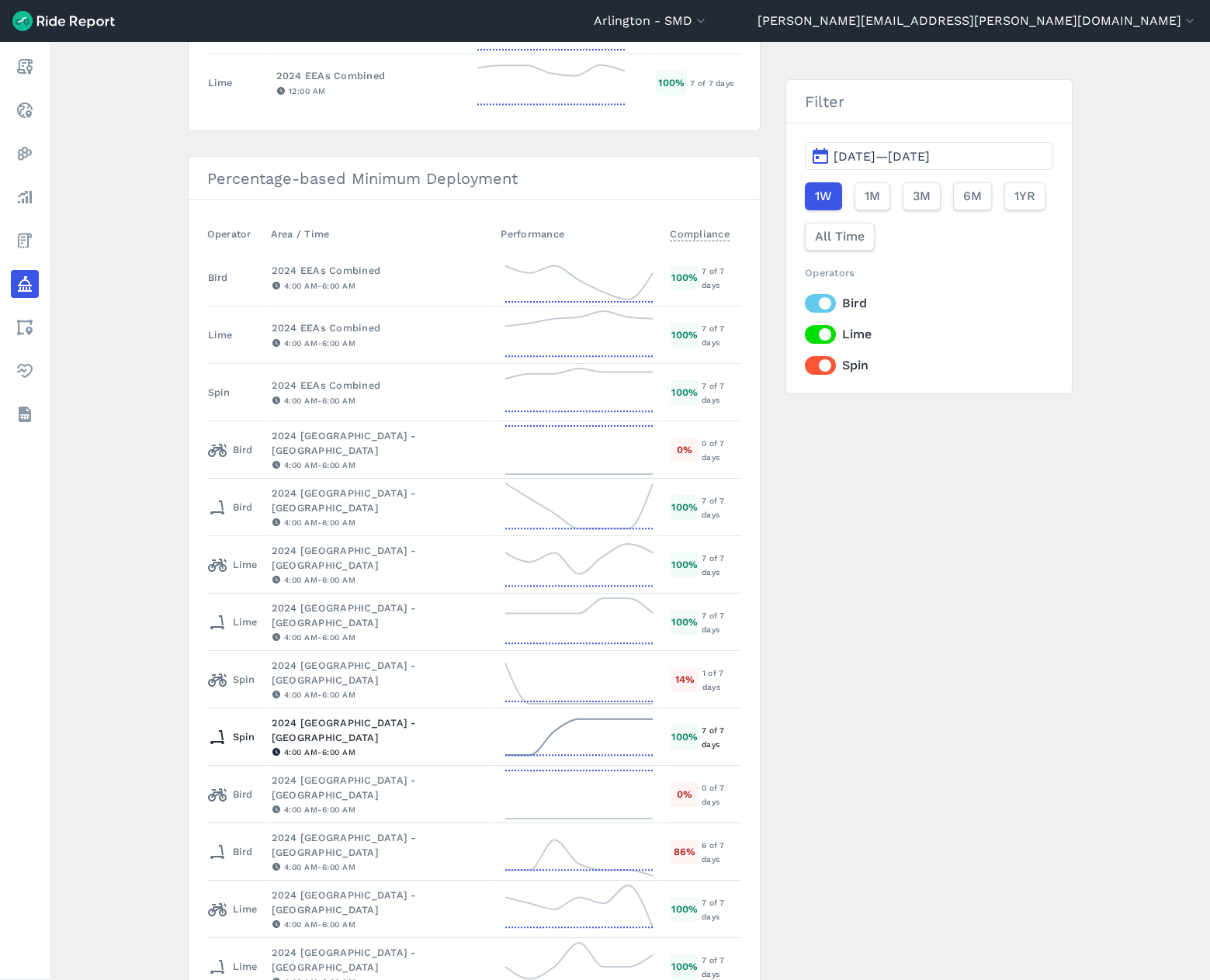
scroll to position [1319, 0]
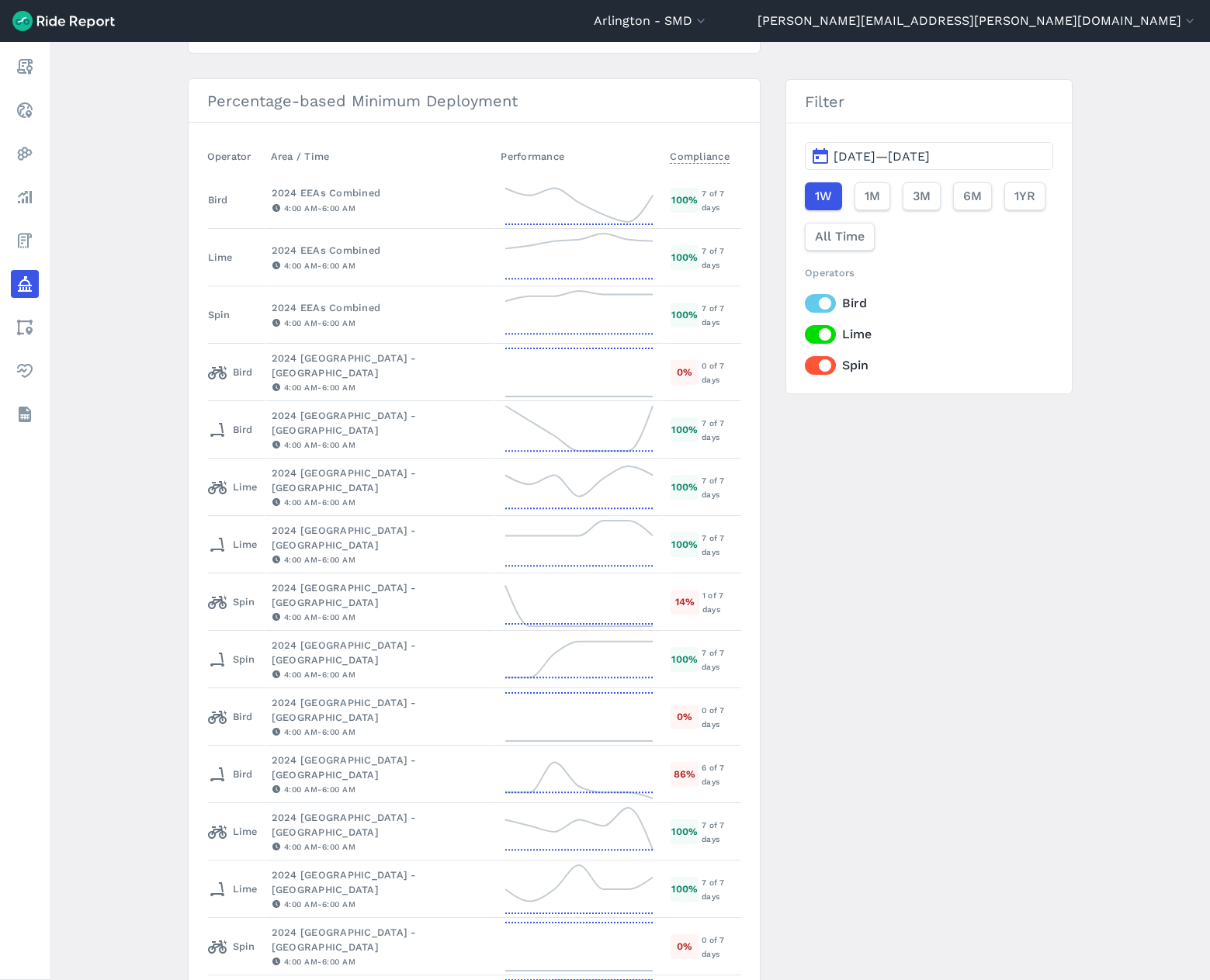
click at [811, 301] on label "Bird" at bounding box center [929, 303] width 247 height 19
click at [805, 301] on input "Bird" at bounding box center [805, 298] width 0 height 10
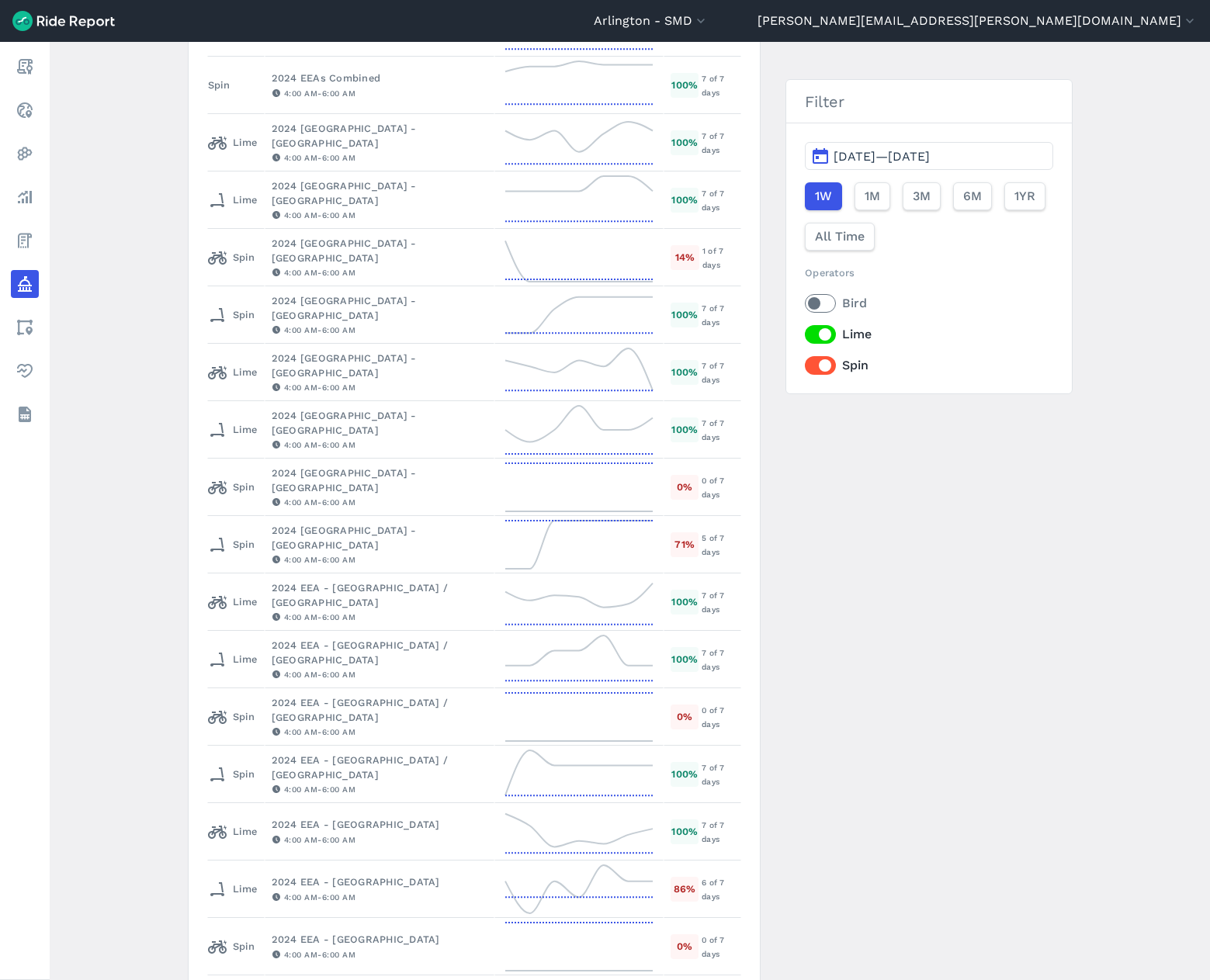
click at [809, 367] on label "Spin" at bounding box center [929, 366] width 247 height 19
click at [805, 366] on input "Spin" at bounding box center [805, 361] width 0 height 10
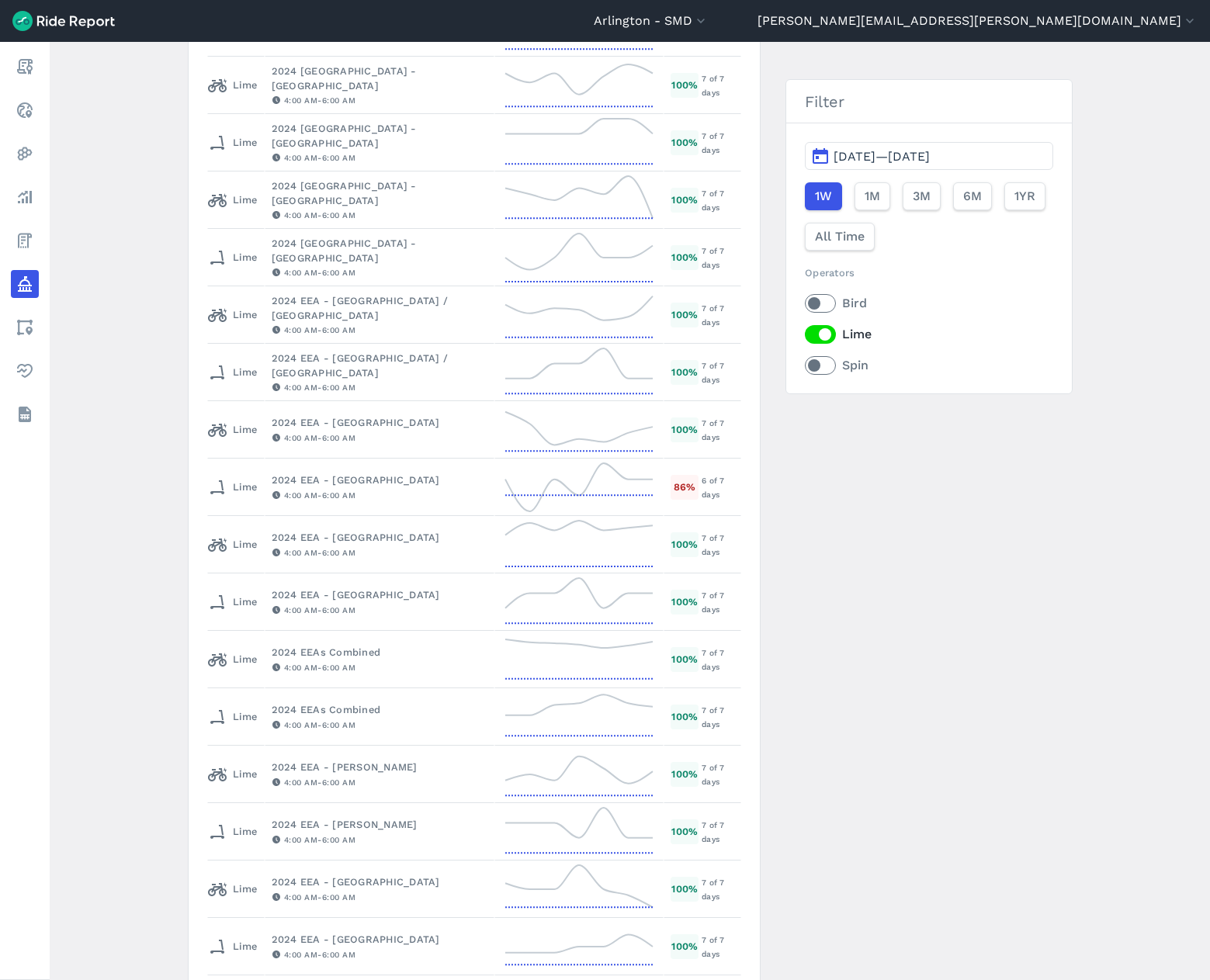
click at [872, 511] on div "Max Idle Time Operator Area / Time Performance Compliance All Arlington County …" at bounding box center [630, 594] width 885 height 3189
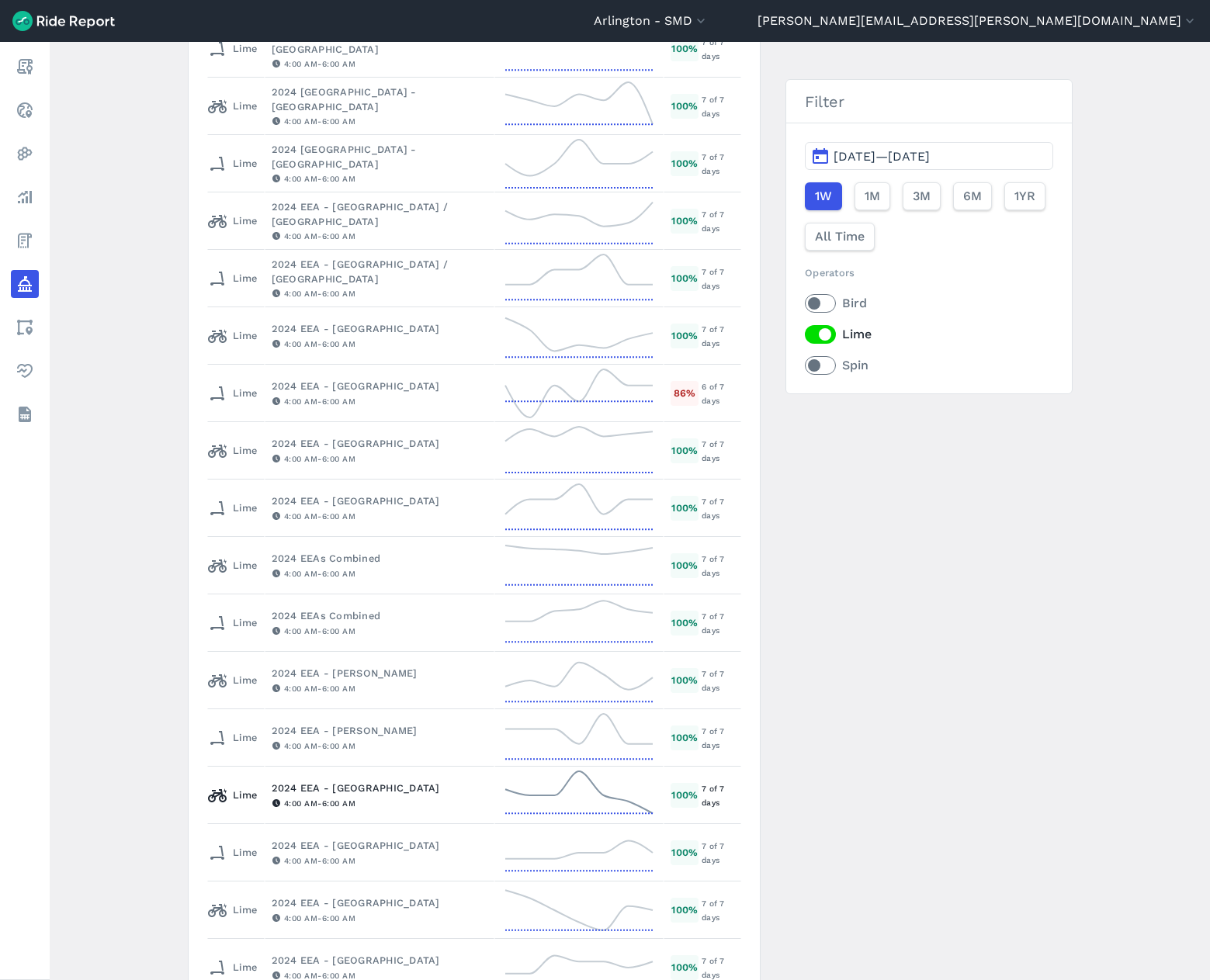
scroll to position [1282, 0]
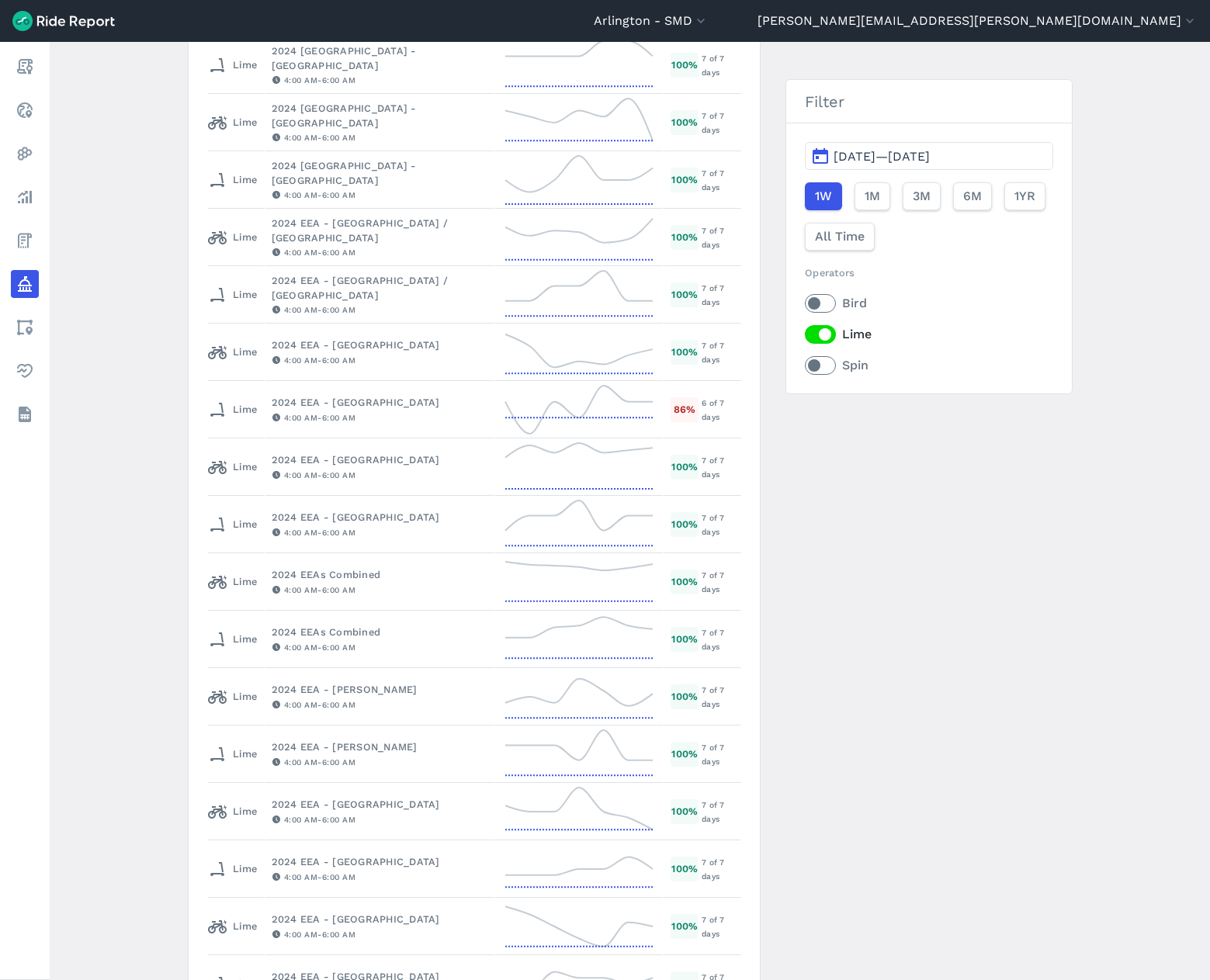
click at [816, 337] on label "Lime" at bounding box center [929, 335] width 247 height 19
click at [805, 336] on input "Lime" at bounding box center [805, 330] width 0 height 10
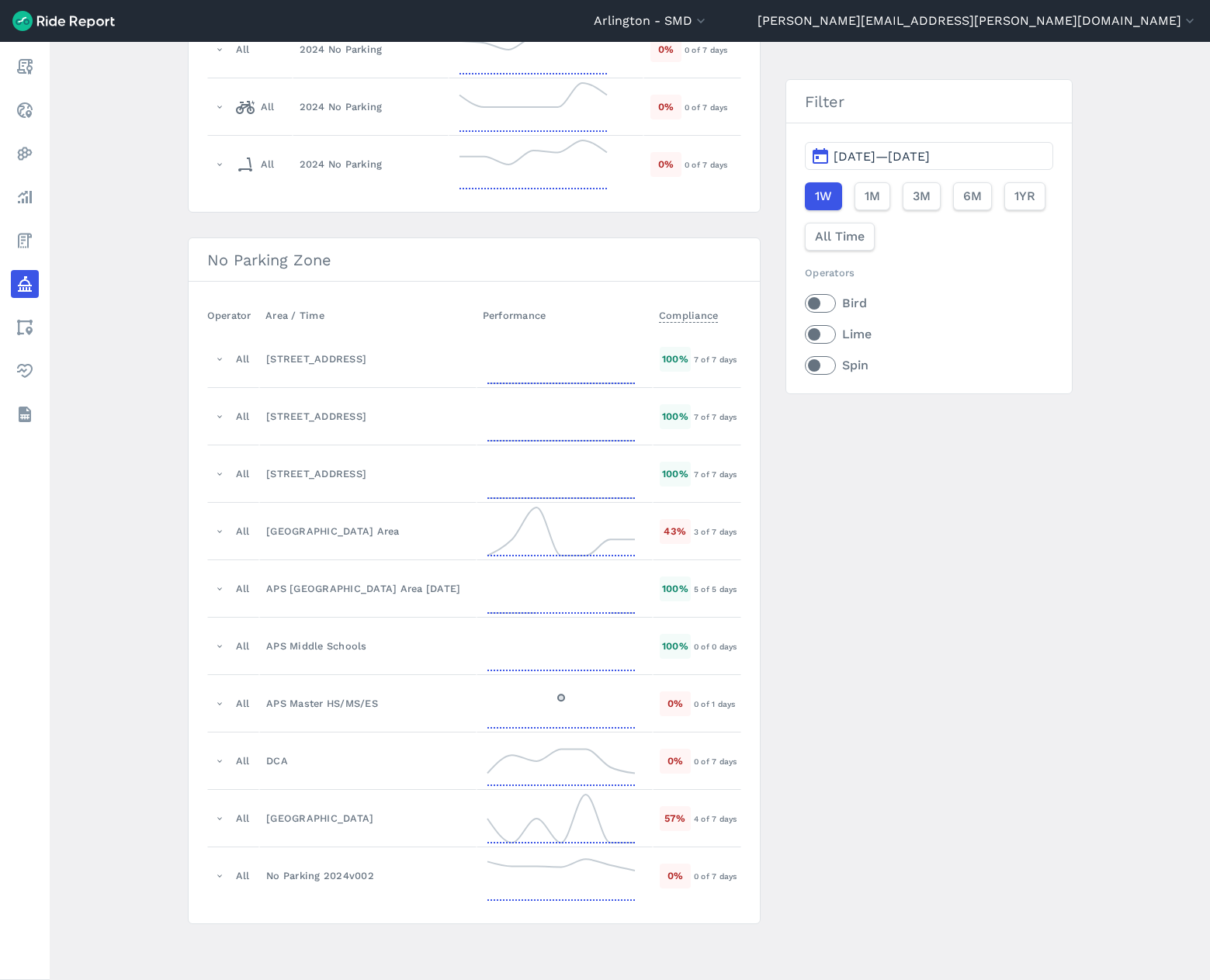
click at [822, 305] on label "Bird" at bounding box center [929, 303] width 247 height 19
click at [805, 304] on input "Bird" at bounding box center [805, 298] width 0 height 10
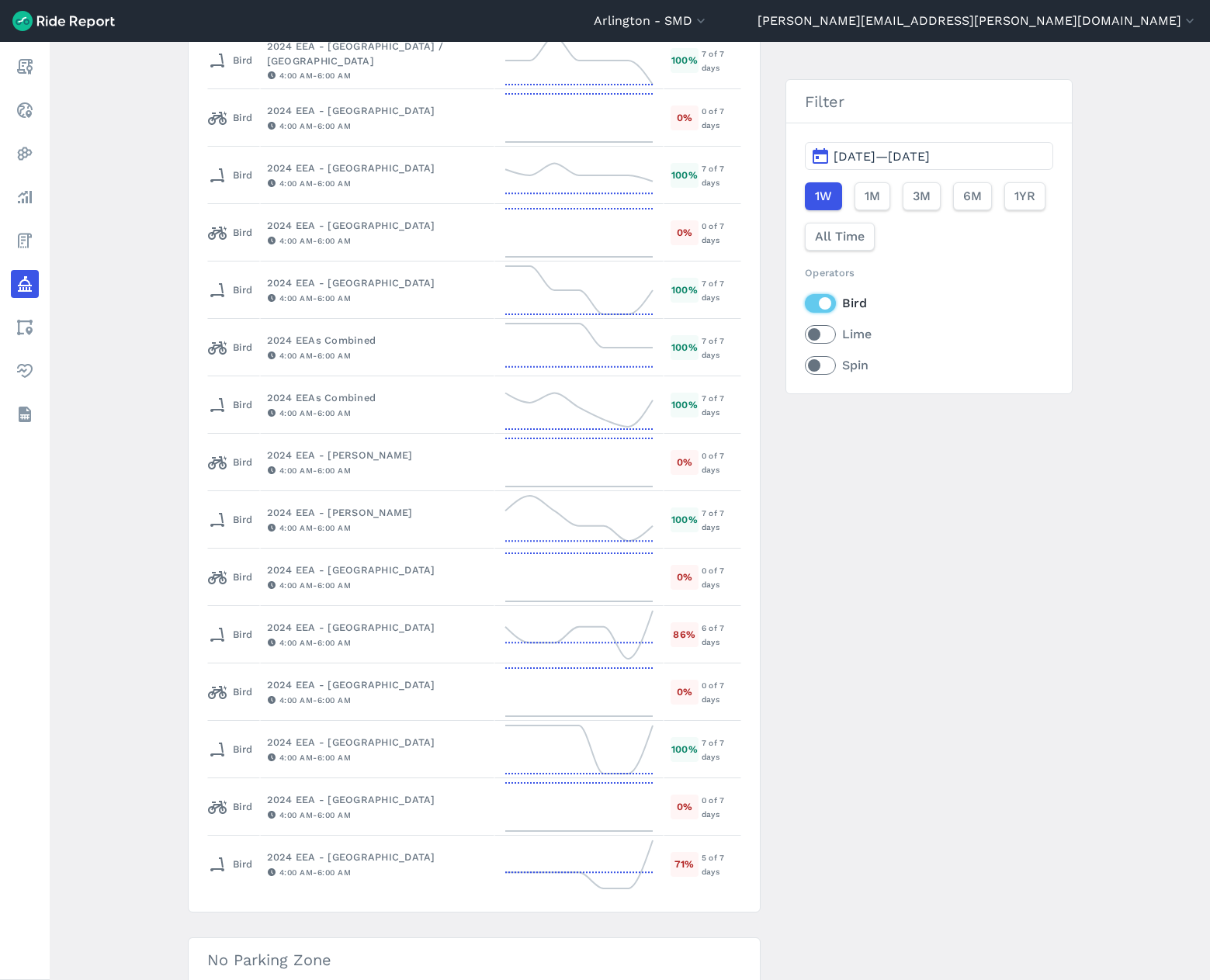
scroll to position [1457, 0]
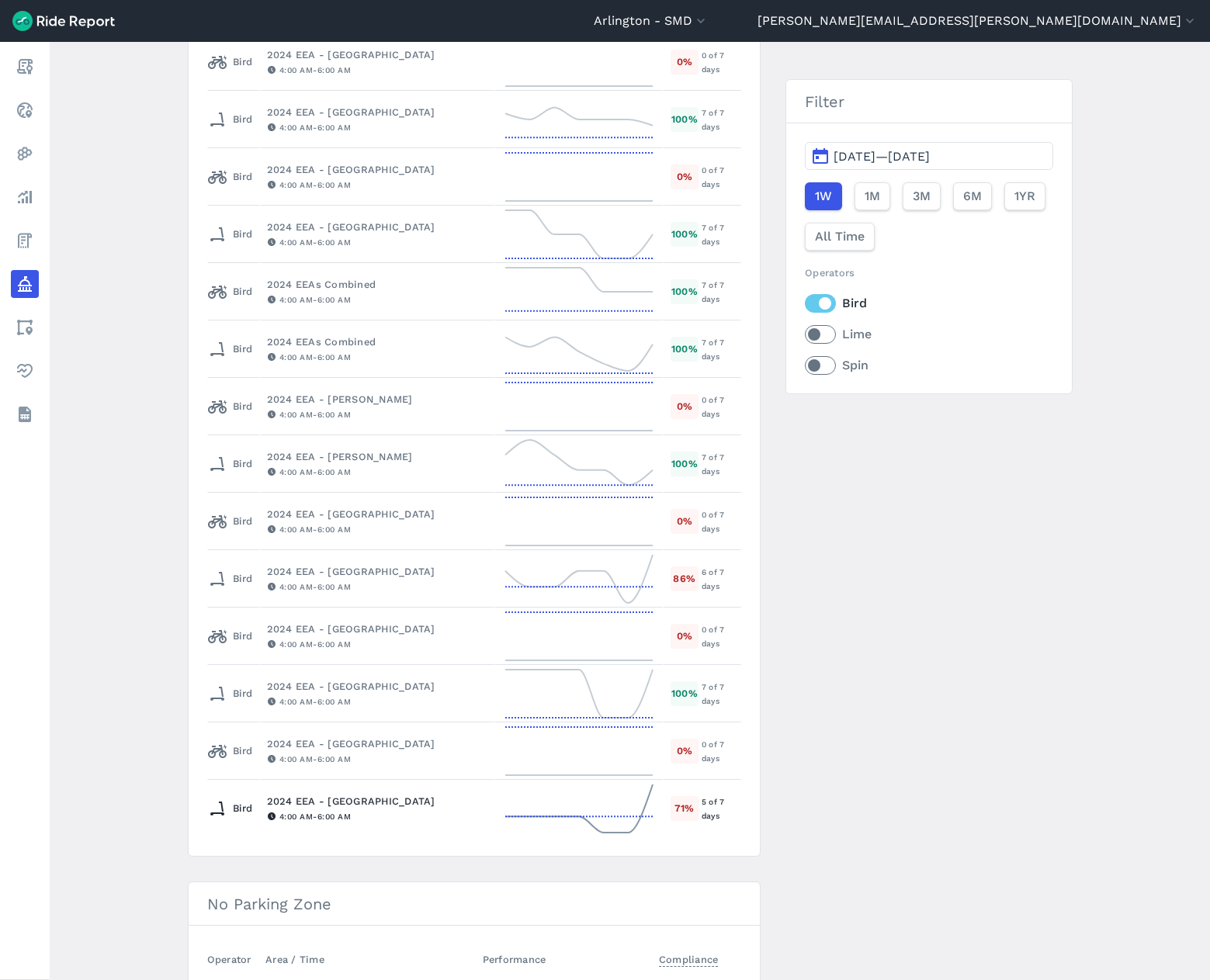
click at [586, 833] on icon at bounding box center [578, 808] width 147 height 48
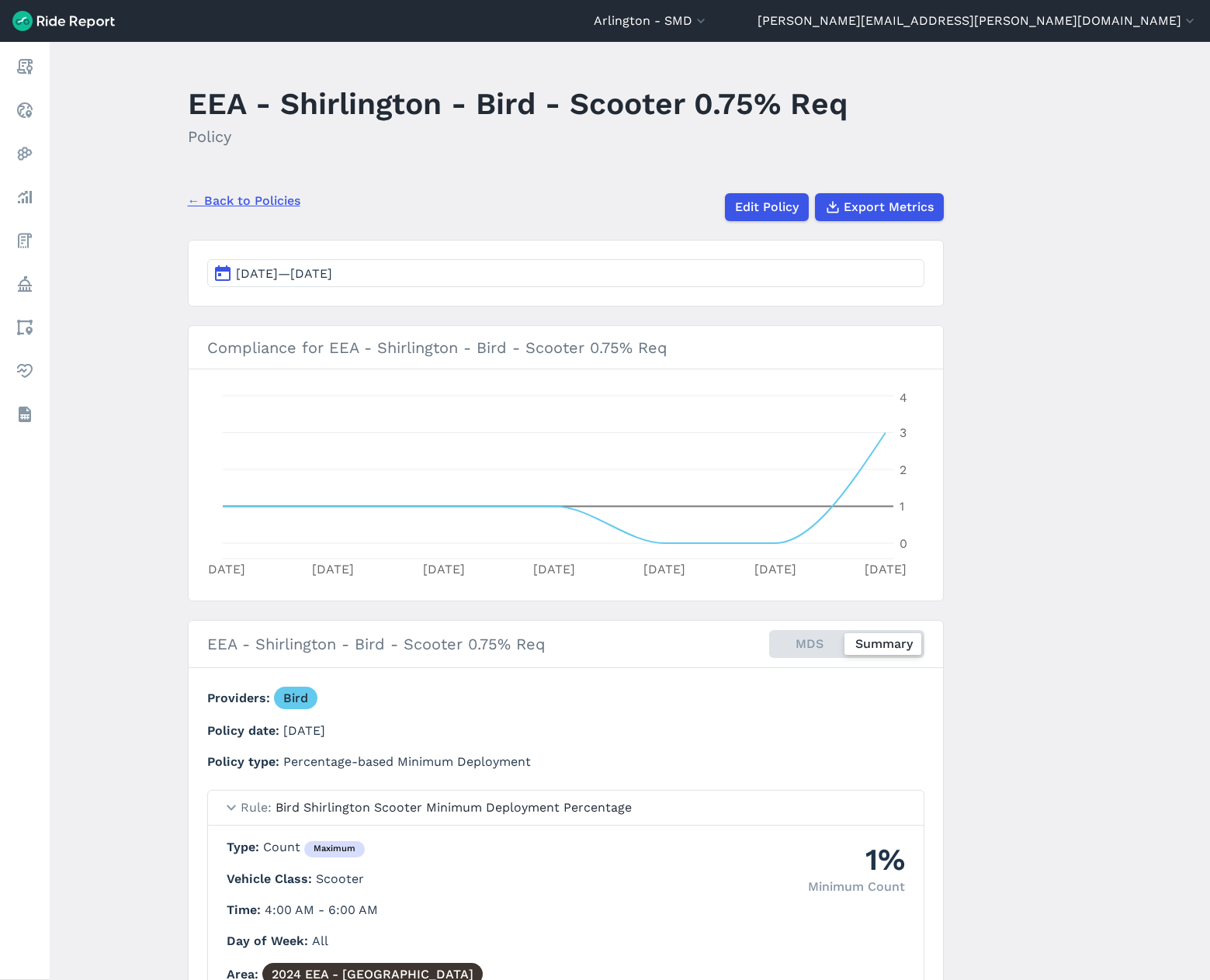
click at [233, 197] on link "← Back to Policies" at bounding box center [244, 202] width 112 height 19
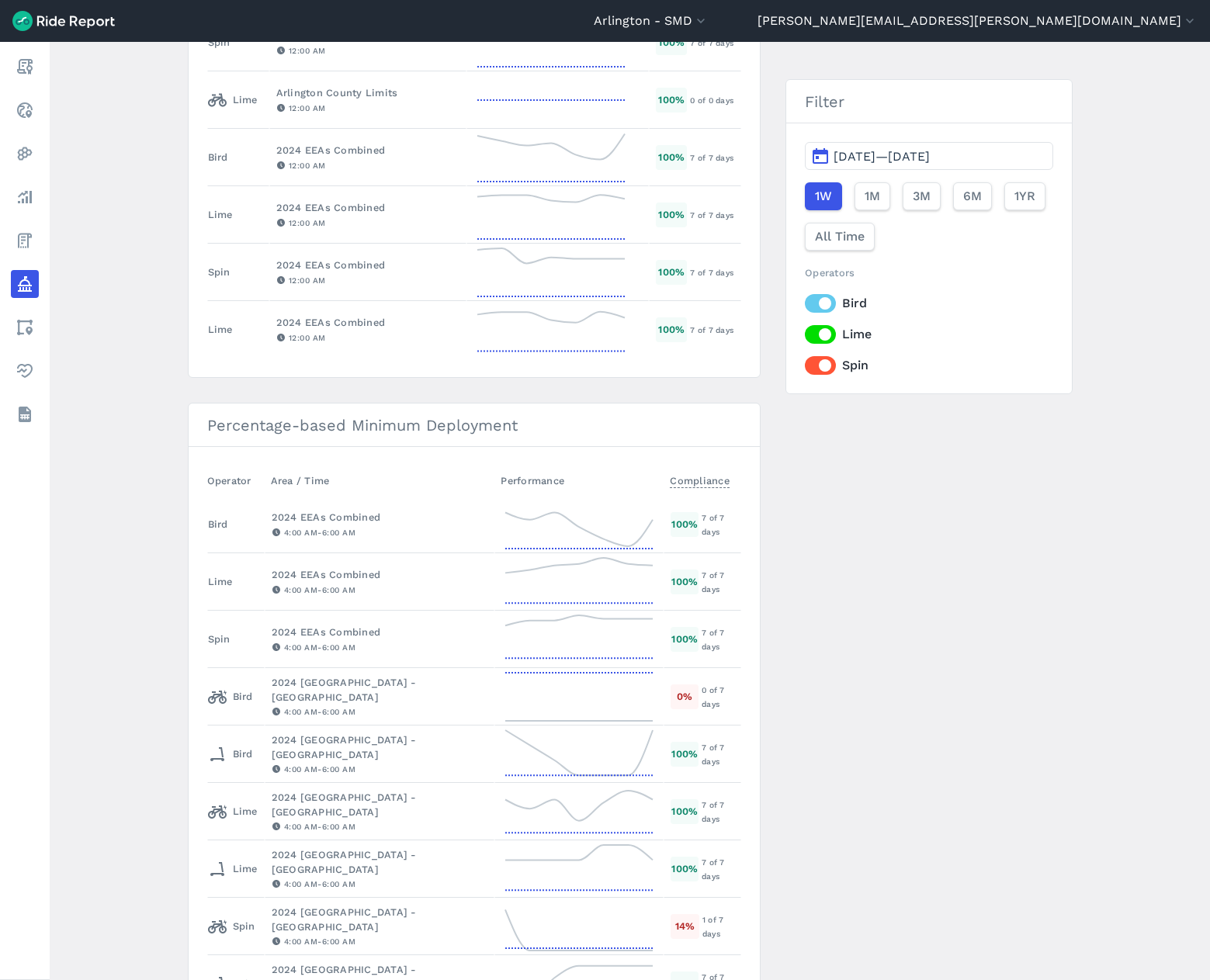
scroll to position [1009, 0]
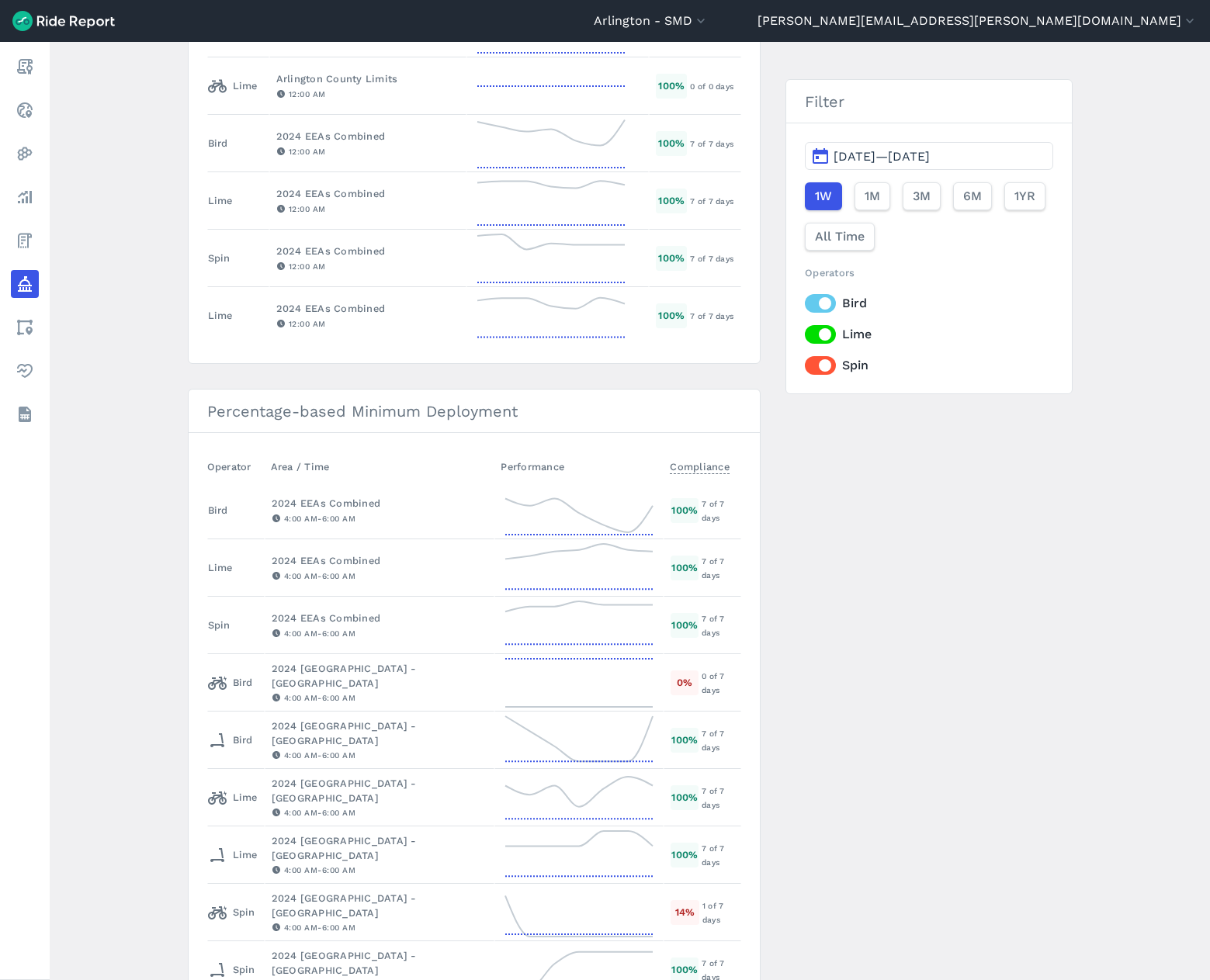
click at [808, 334] on label "Lime" at bounding box center [929, 335] width 247 height 19
click at [805, 334] on input "Lime" at bounding box center [805, 330] width 0 height 10
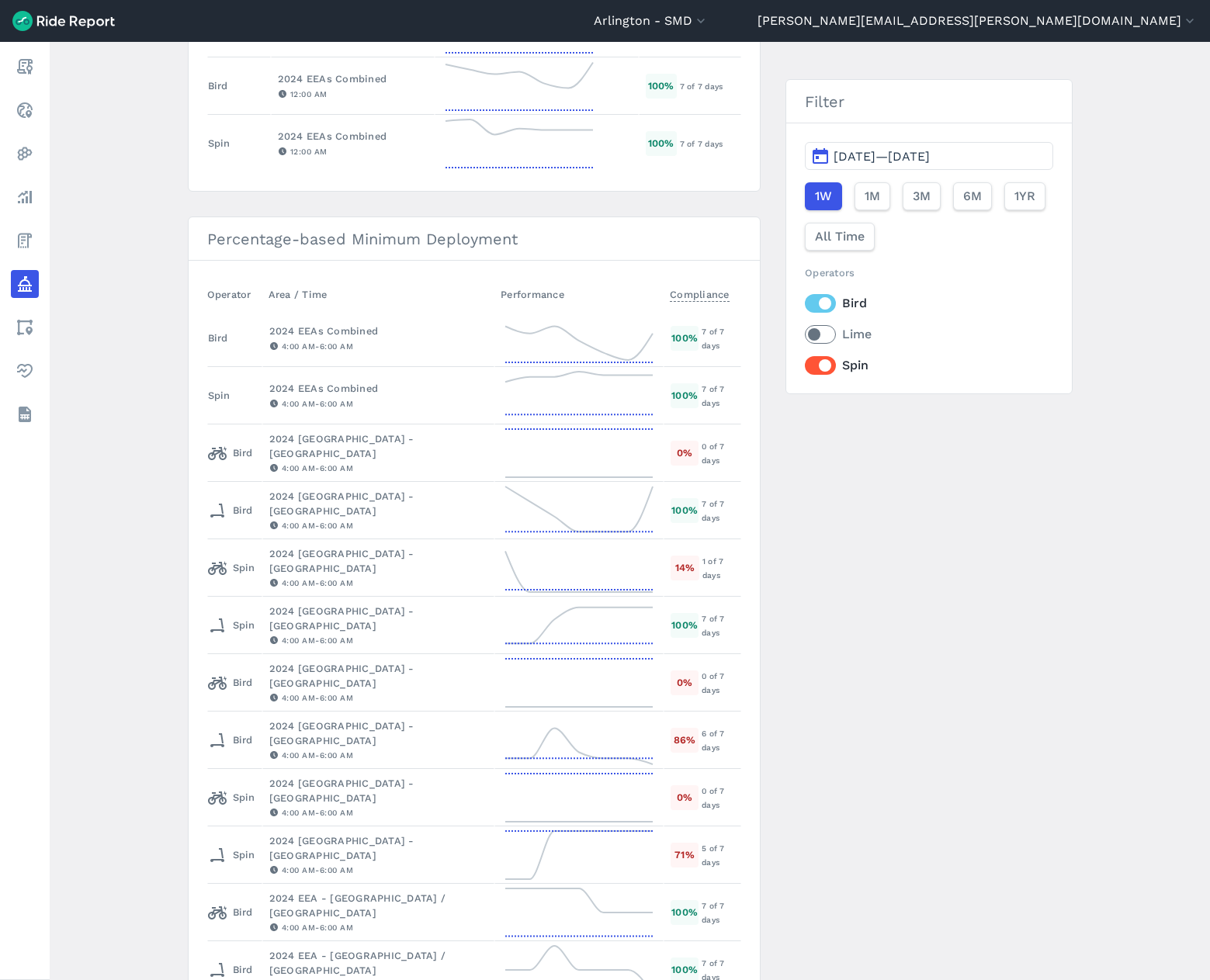
click at [808, 308] on label "Bird" at bounding box center [929, 303] width 247 height 19
click at [805, 304] on input "Bird" at bounding box center [805, 298] width 0 height 10
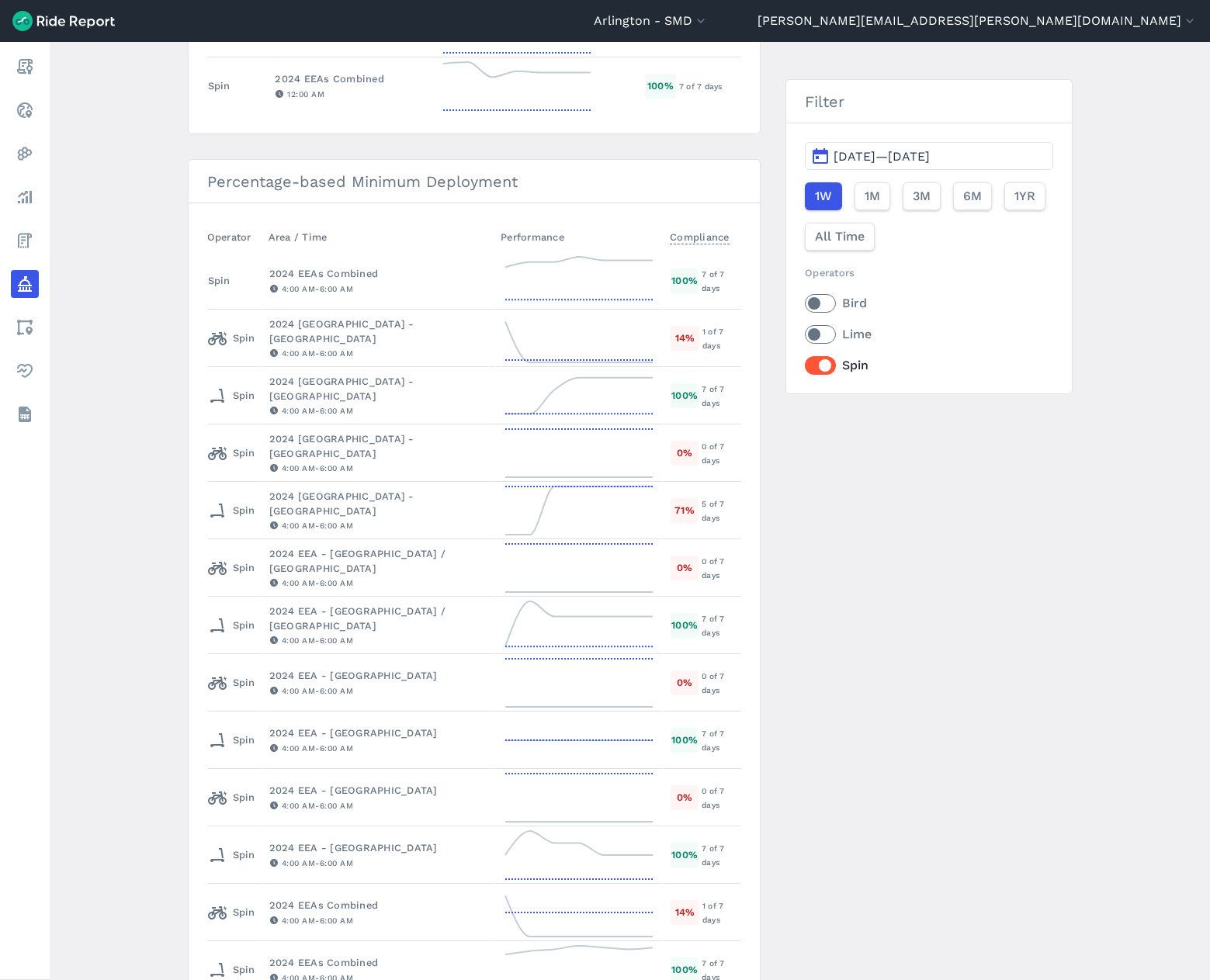
click at [829, 427] on div "Max Idle Time Operator Area / Time Performance Compliance All Arlington County …" at bounding box center [630, 932] width 885 height 3016
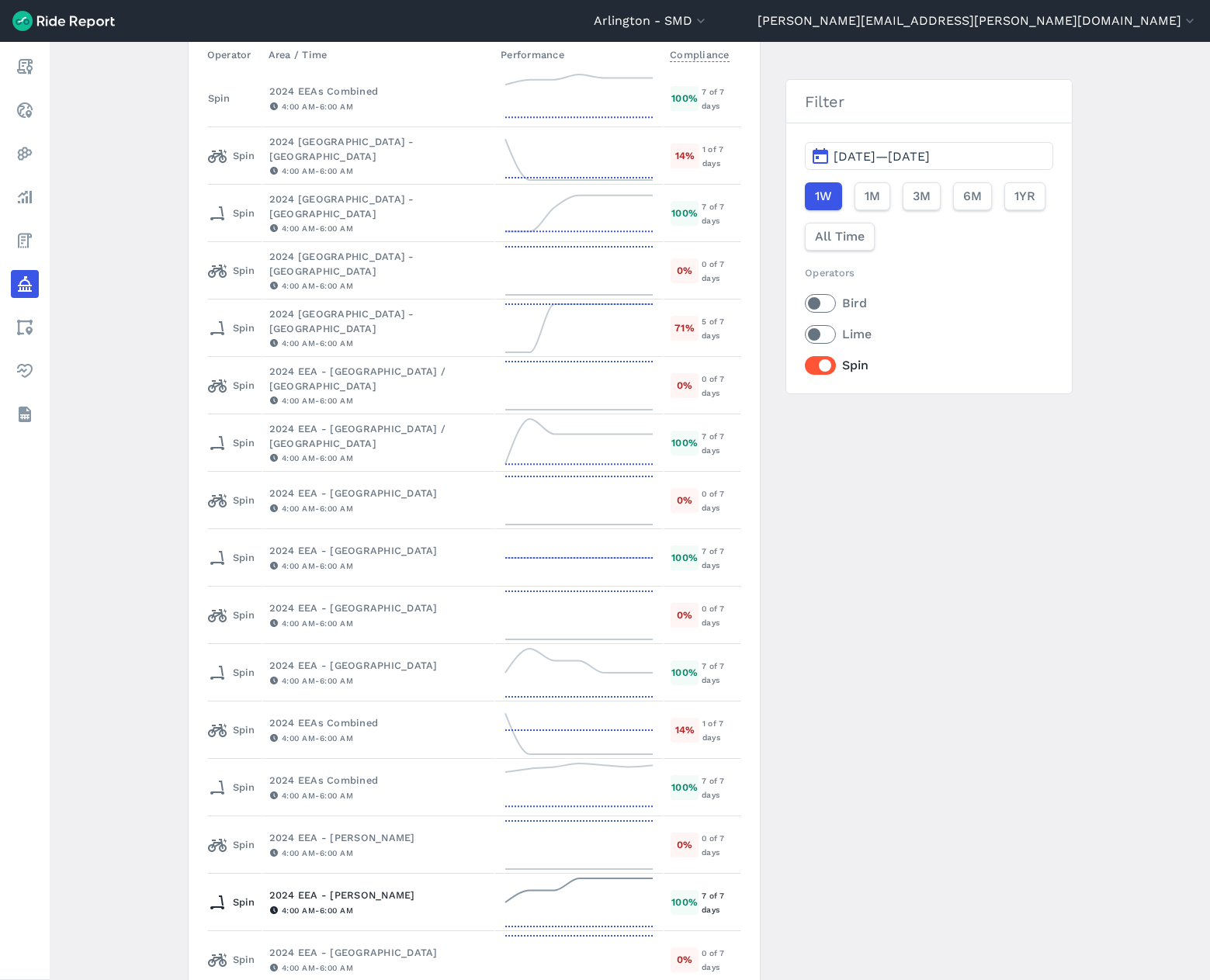
scroll to position [934, 0]
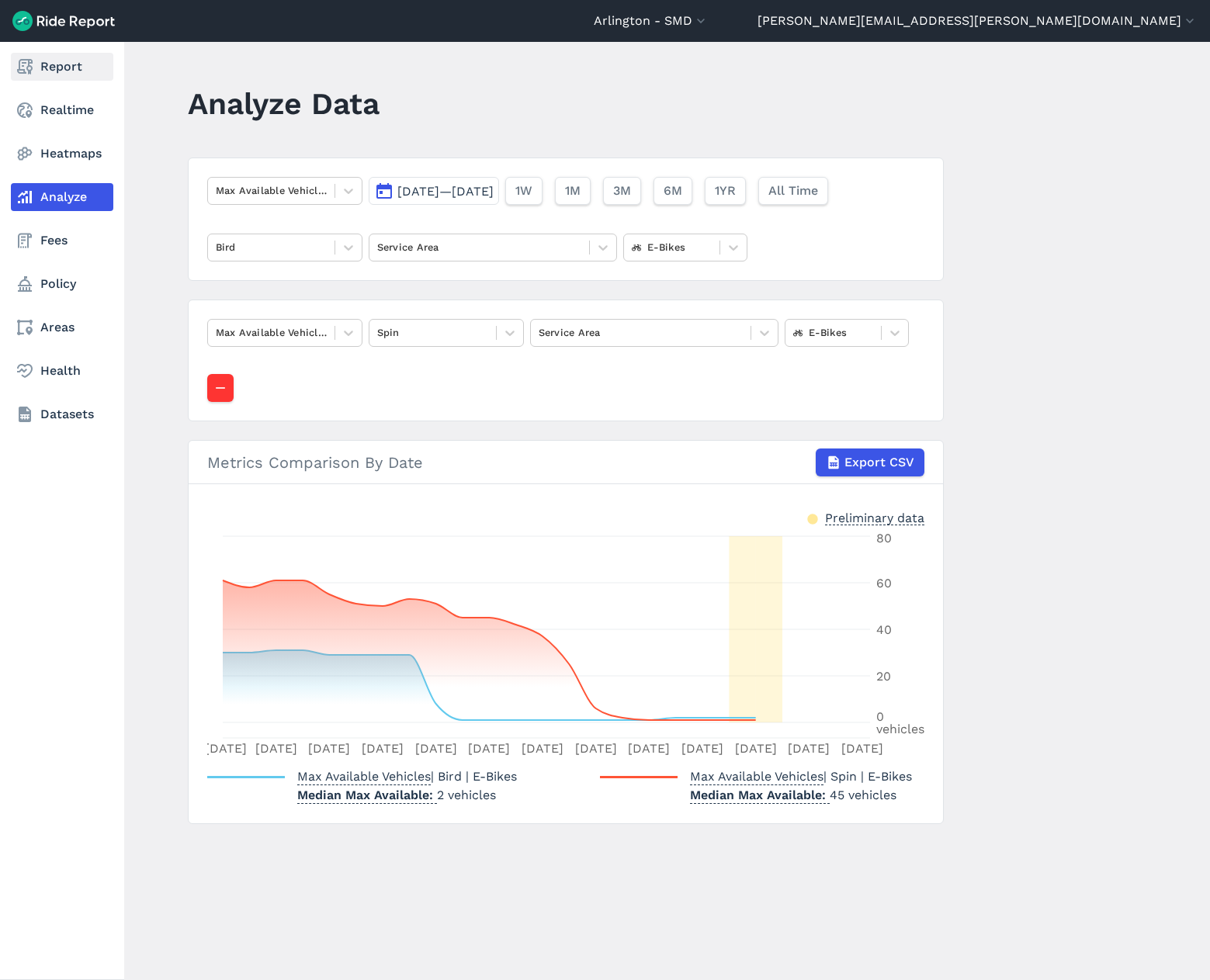
click at [63, 69] on link "Report" at bounding box center [62, 67] width 103 height 28
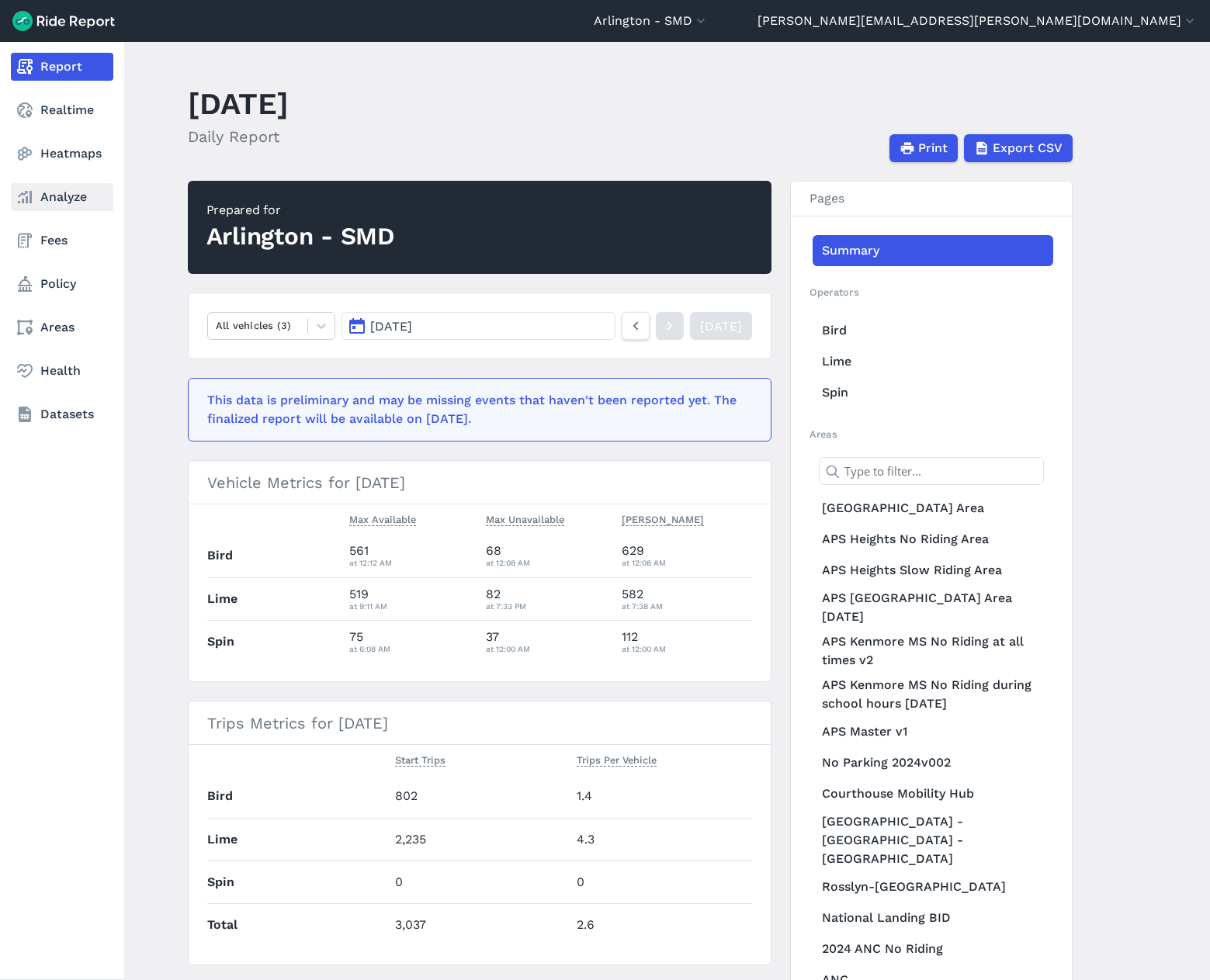
click at [56, 197] on link "Analyze" at bounding box center [62, 197] width 103 height 28
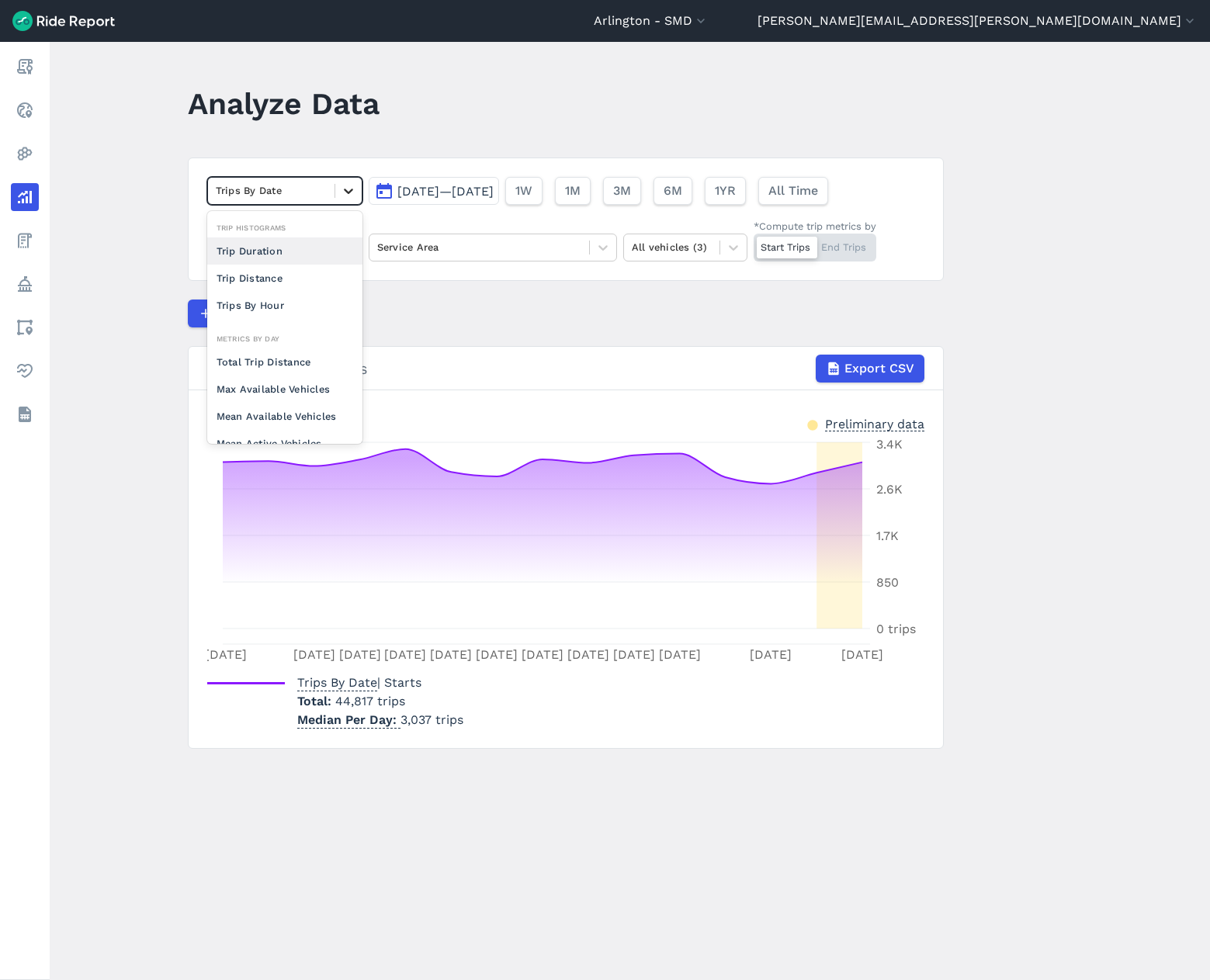
click at [341, 188] on icon at bounding box center [348, 191] width 15 height 15
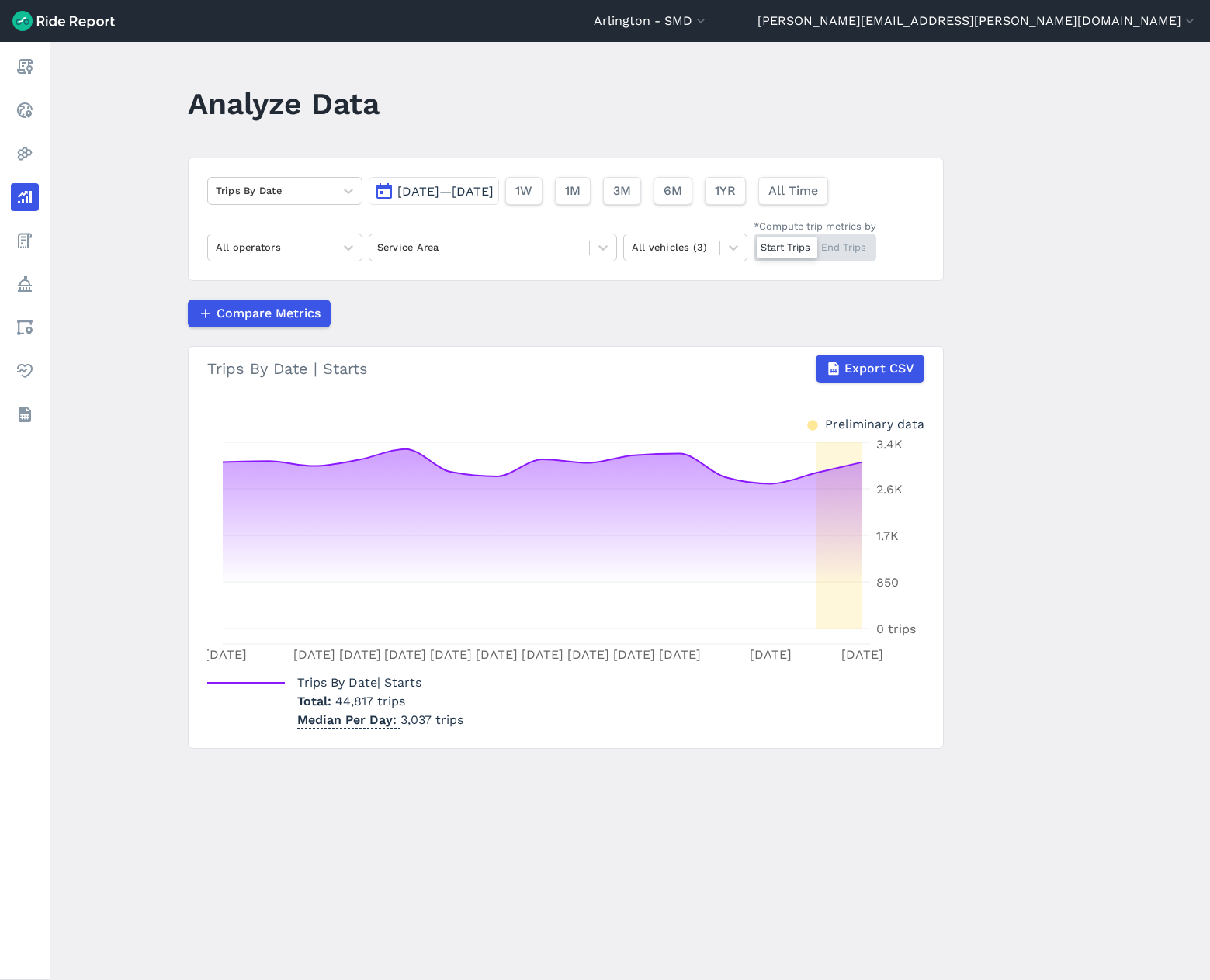
click at [119, 239] on main "Analyze Data Trips By Date [DATE]—[DATE] 1W 1M 3M 6M 1YR All Time All operators…" at bounding box center [629, 510] width 1161 height 938
click at [682, 195] on span "6M" at bounding box center [672, 191] width 19 height 19
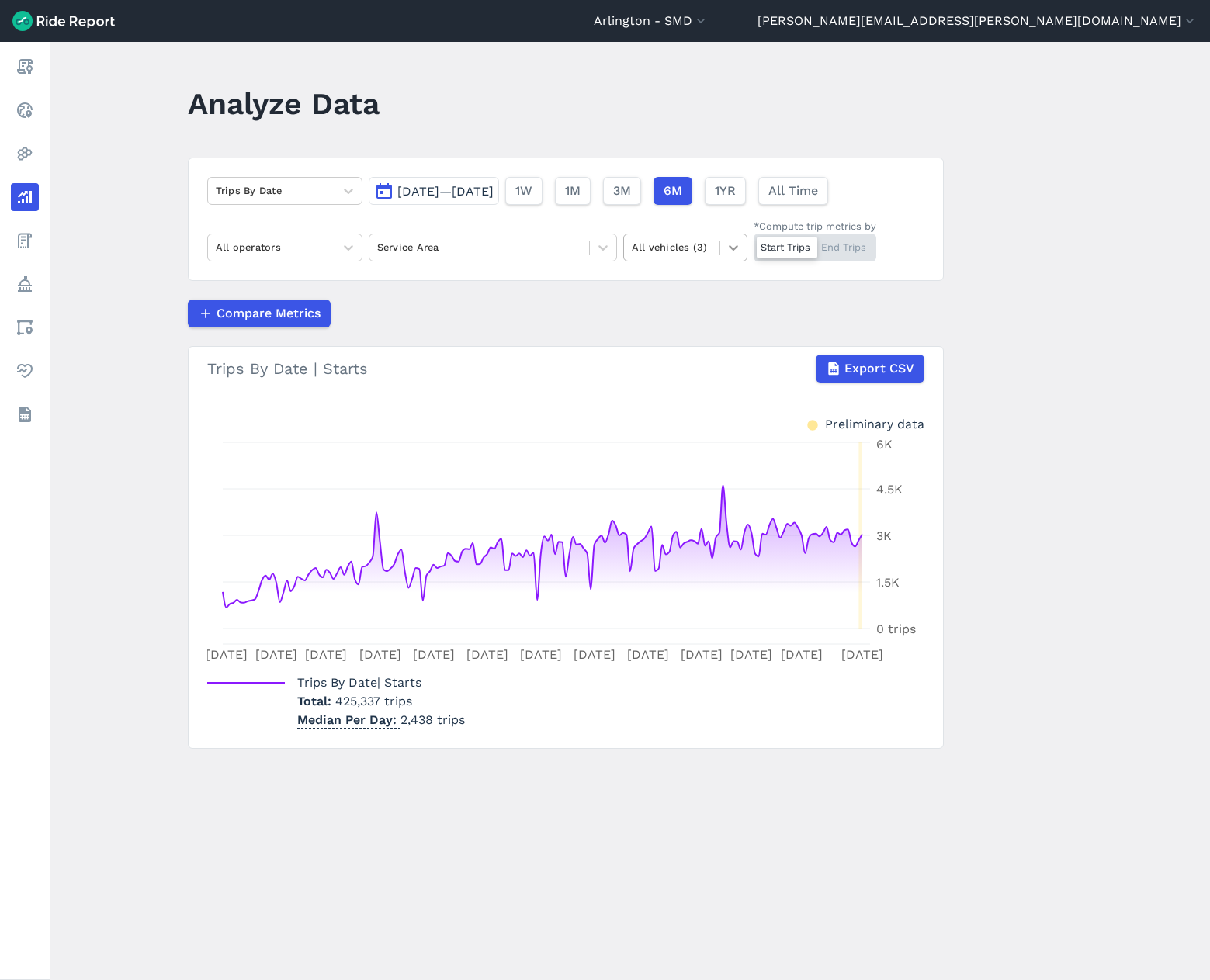
click at [728, 252] on icon at bounding box center [733, 247] width 15 height 15
click at [672, 289] on div "E-Bikes" at bounding box center [685, 284] width 125 height 28
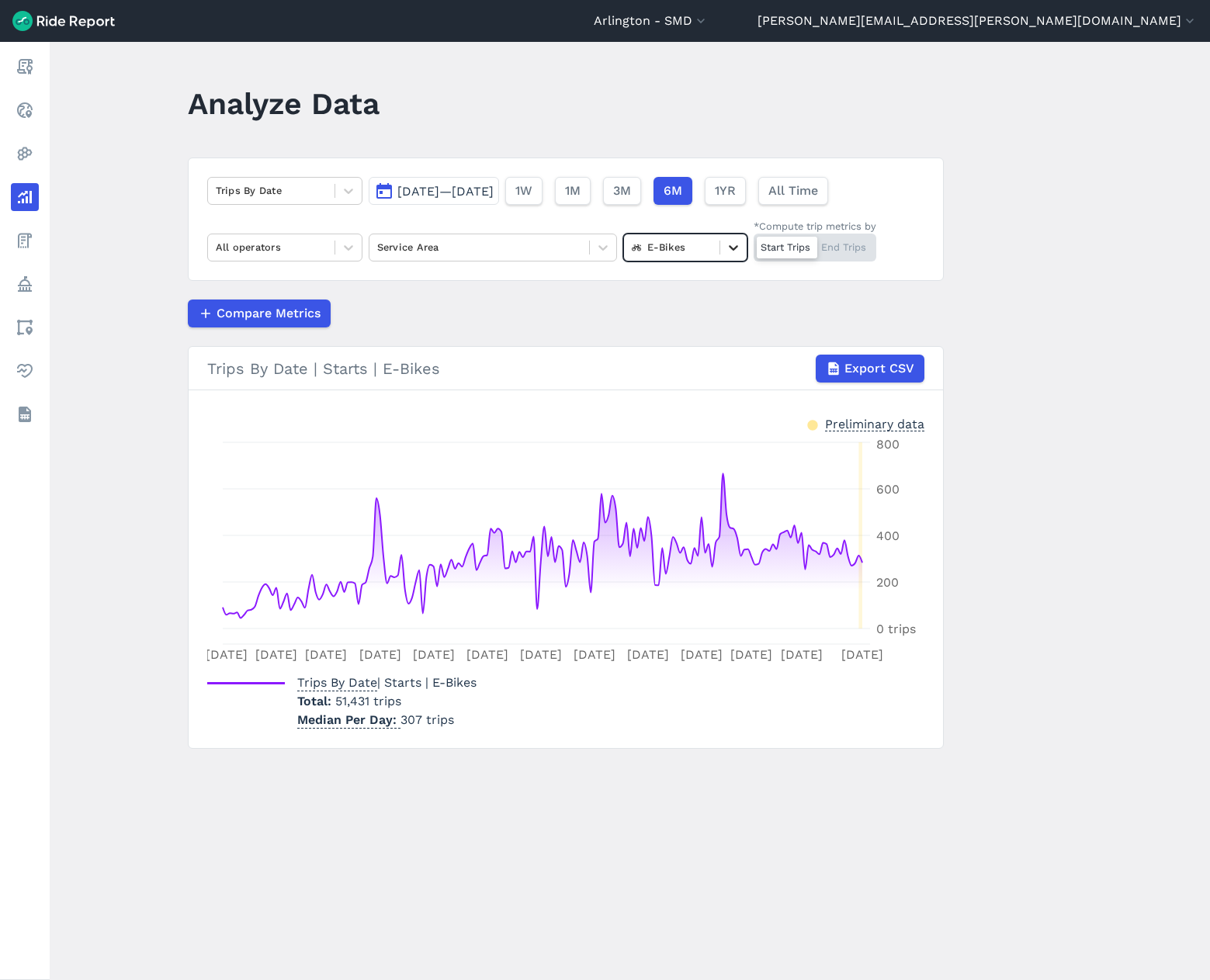
click at [725, 245] on icon at bounding box center [733, 247] width 15 height 15
click at [699, 343] on div "Scooters" at bounding box center [685, 338] width 125 height 28
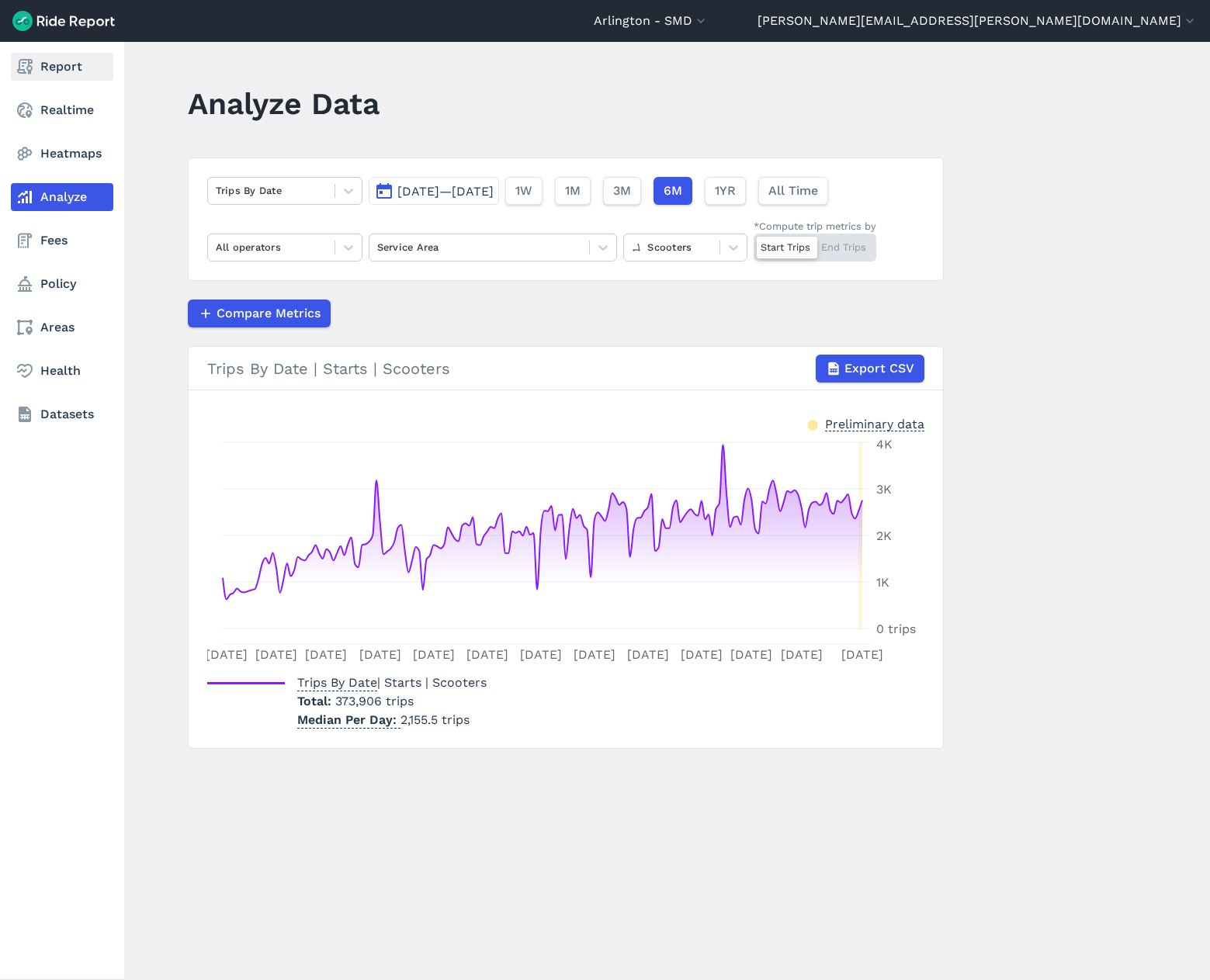
click at [57, 69] on link "Report" at bounding box center [62, 67] width 103 height 28
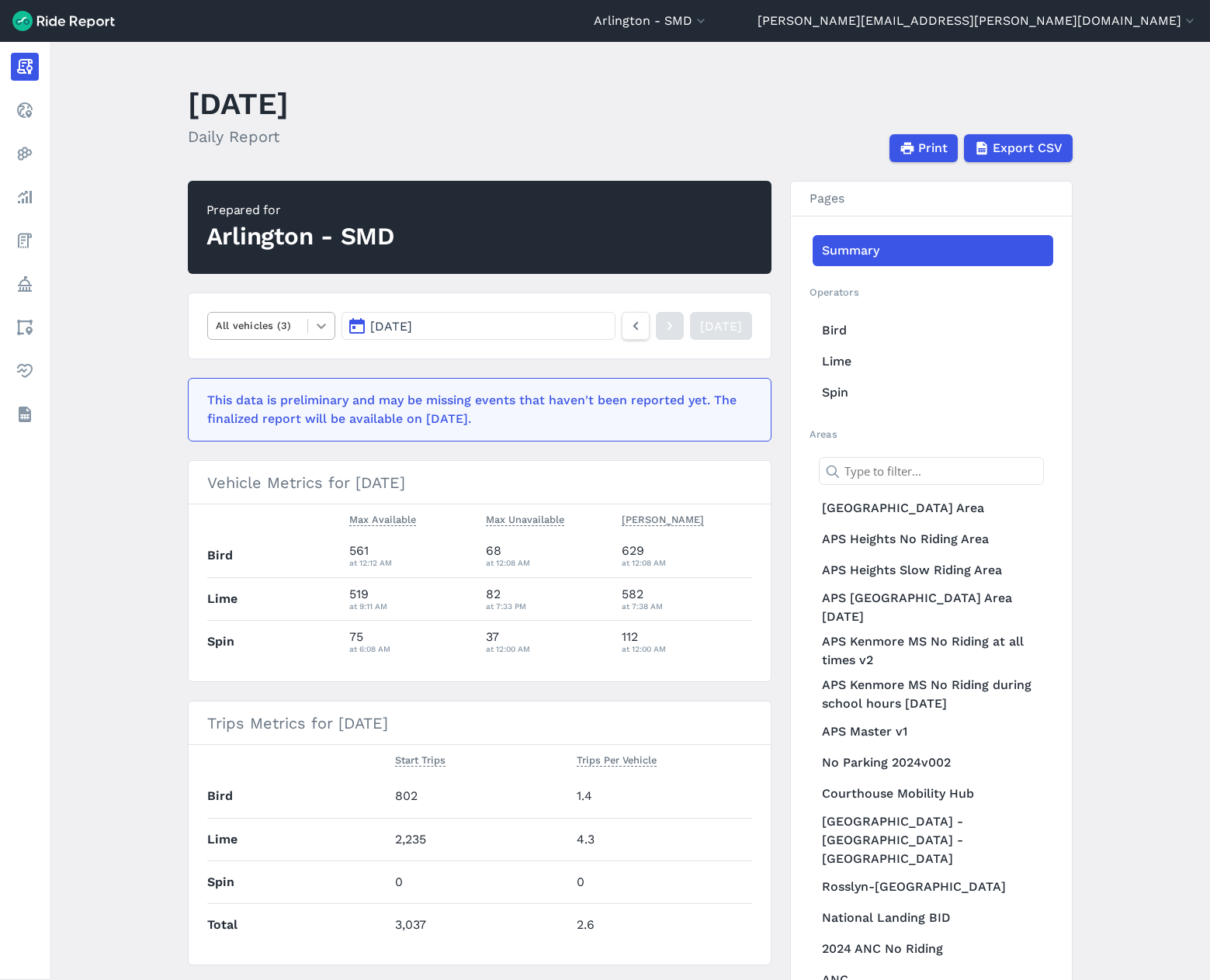
click at [308, 323] on div at bounding box center [321, 326] width 27 height 27
click at [273, 369] on div "E-Bikes" at bounding box center [272, 362] width 129 height 28
click at [319, 322] on icon at bounding box center [321, 326] width 15 height 15
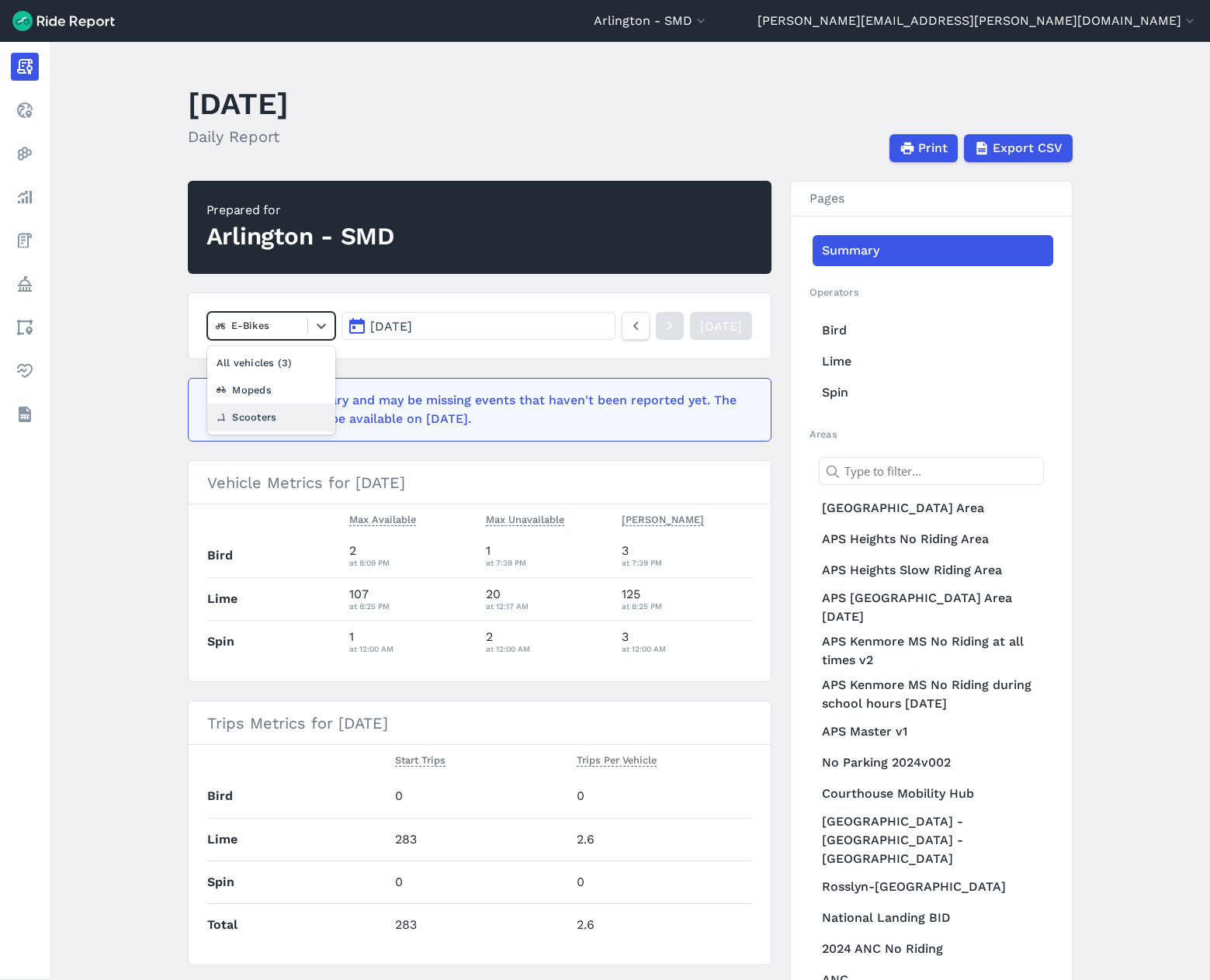
click at [291, 416] on div "Scooters" at bounding box center [272, 417] width 129 height 28
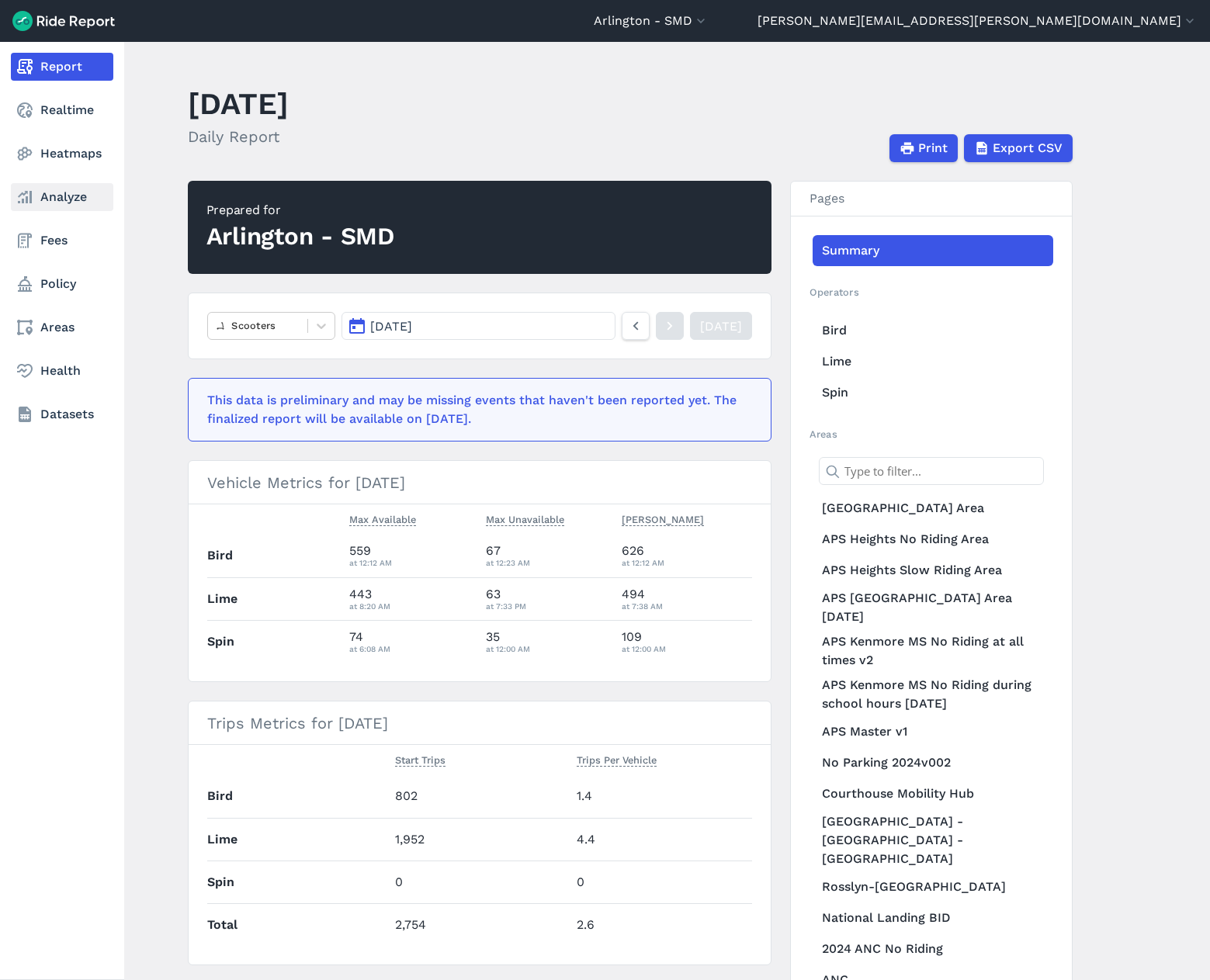
click at [43, 197] on link "Analyze" at bounding box center [62, 197] width 103 height 28
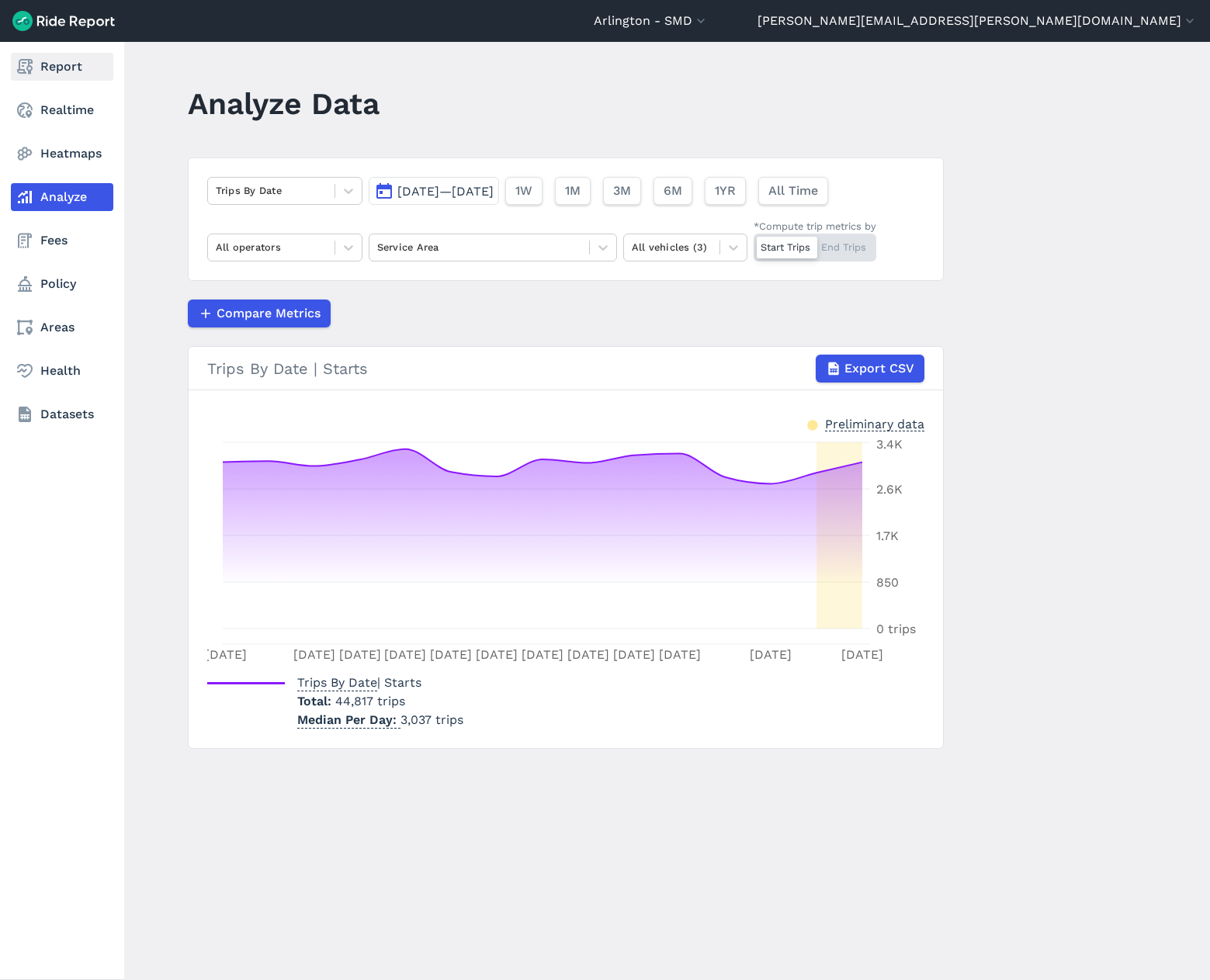
click at [37, 75] on link "Report" at bounding box center [62, 67] width 103 height 28
